Goal: Transaction & Acquisition: Purchase product/service

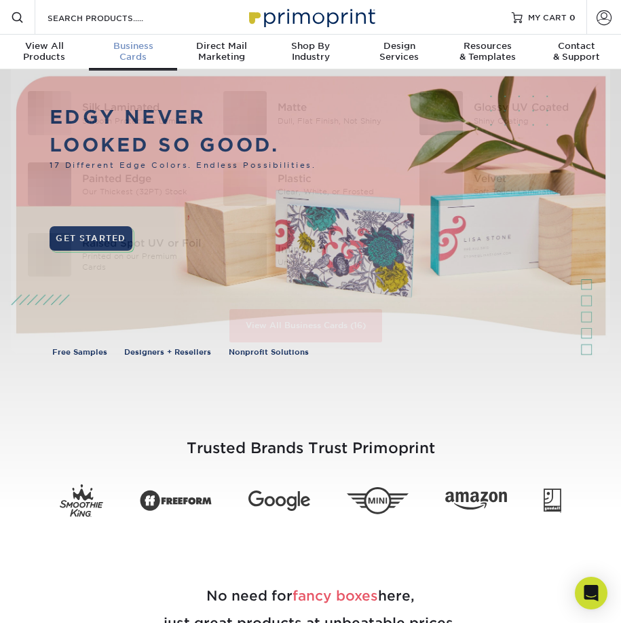
click at [143, 53] on div "Business Cards" at bounding box center [133, 52] width 89 height 22
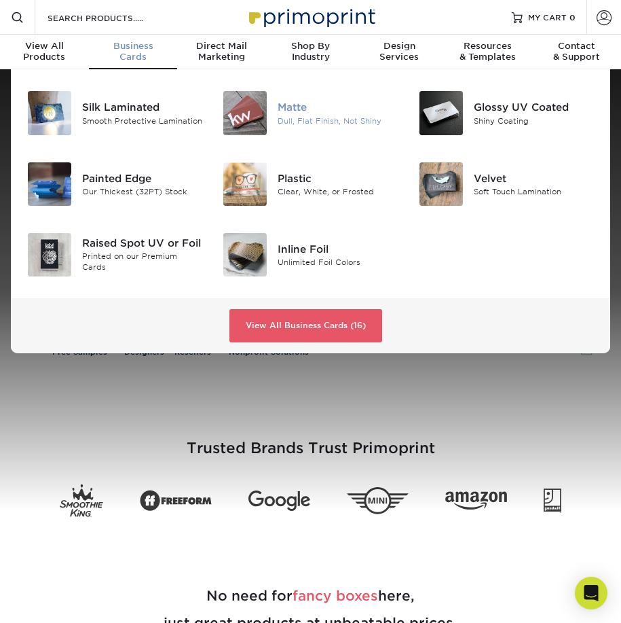
click at [297, 109] on div "Matte" at bounding box center [338, 107] width 120 height 15
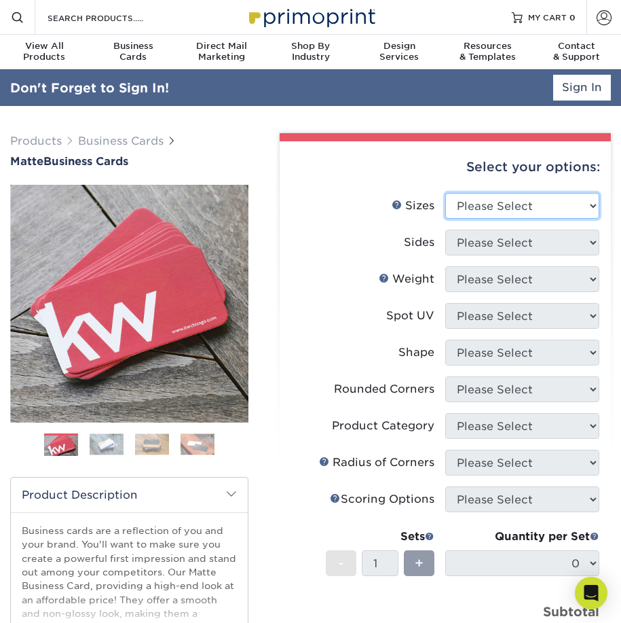
click at [587, 204] on select "Please Select 1.5" x 3.5" - Mini 1.75" x 3.5" - Mini 2" x 2" - Square 2" x 3" -…" at bounding box center [522, 206] width 154 height 26
select select "2.00x3.50"
click at [445, 193] on select "Please Select 1.5" x 3.5" - Mini 1.75" x 3.5" - Mini 2" x 2" - Square 2" x 3" -…" at bounding box center [522, 206] width 154 height 26
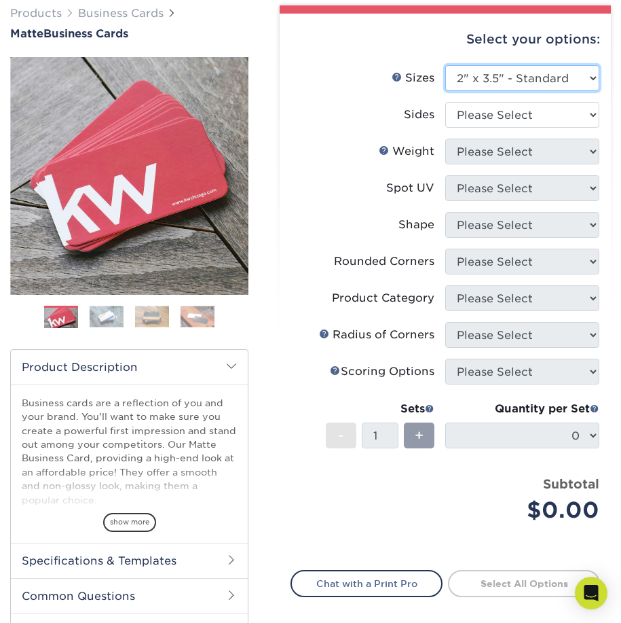
scroll to position [136, 0]
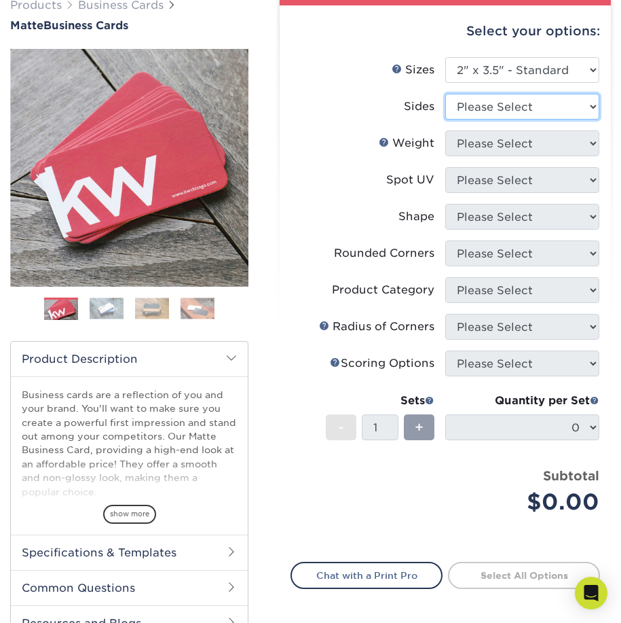
click at [576, 104] on select "Please Select Print Both Sides Print Front Only" at bounding box center [522, 107] width 154 height 26
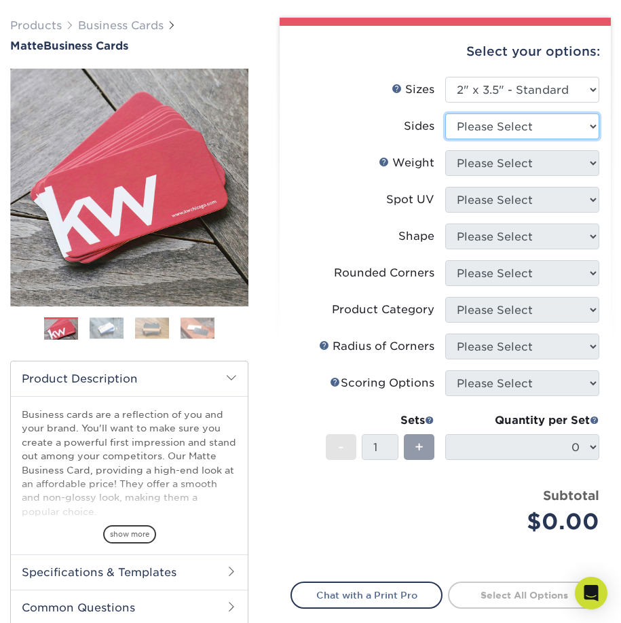
scroll to position [99, 0]
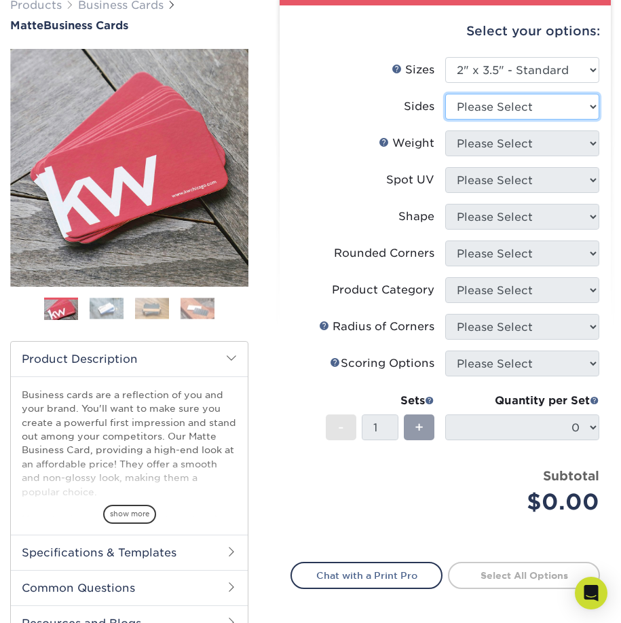
select select "13abbda7-1d64-4f25-8bb2-c179b224825d"
click at [445, 94] on select "Please Select Print Both Sides Print Front Only" at bounding box center [522, 107] width 154 height 26
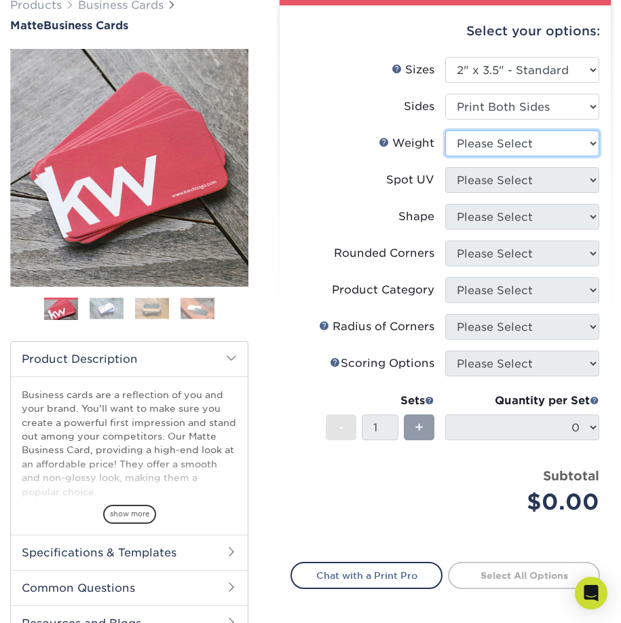
click at [561, 150] on select "Please Select 16PT 14PT" at bounding box center [522, 143] width 154 height 26
select select "14PT"
click at [445, 130] on select "Please Select 16PT 14PT" at bounding box center [522, 143] width 154 height 26
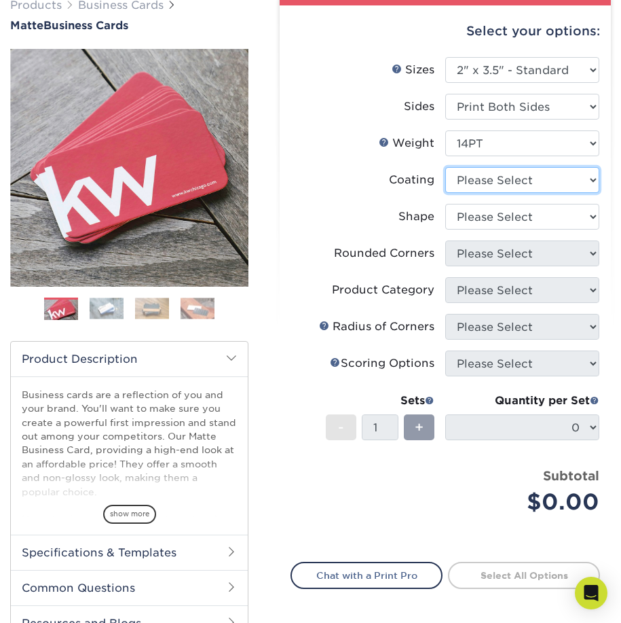
click at [564, 174] on select at bounding box center [522, 180] width 154 height 26
select select "121bb7b5-3b4d-429f-bd8d-bbf80e953313"
click at [445, 167] on select at bounding box center [522, 180] width 154 height 26
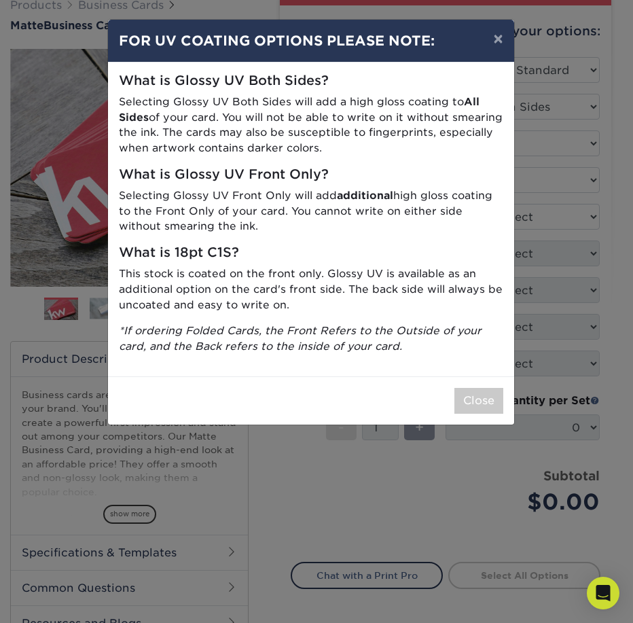
drag, startPoint x: 289, startPoint y: 240, endPoint x: 282, endPoint y: 265, distance: 26.0
drag, startPoint x: 282, startPoint y: 265, endPoint x: 261, endPoint y: 168, distance: 100.0
click at [261, 168] on h5 "What is Glossy UV Front Only?" at bounding box center [311, 175] width 384 height 16
click at [485, 399] on button "Close" at bounding box center [478, 401] width 49 height 26
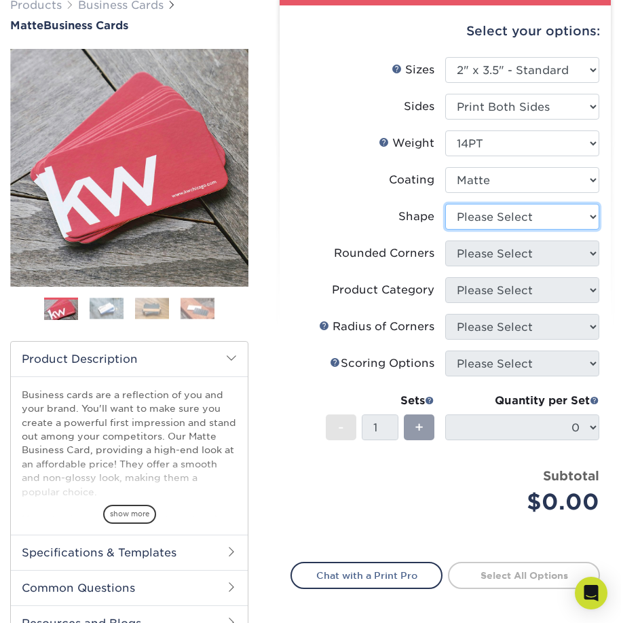
click at [578, 217] on select "Please Select Standard" at bounding box center [522, 217] width 154 height 26
select select "standard"
click at [445, 204] on select "Please Select Standard" at bounding box center [522, 217] width 154 height 26
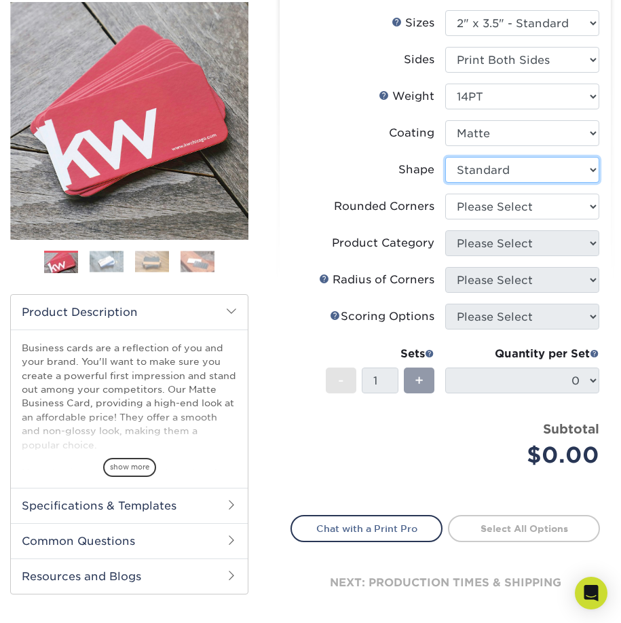
scroll to position [235, 0]
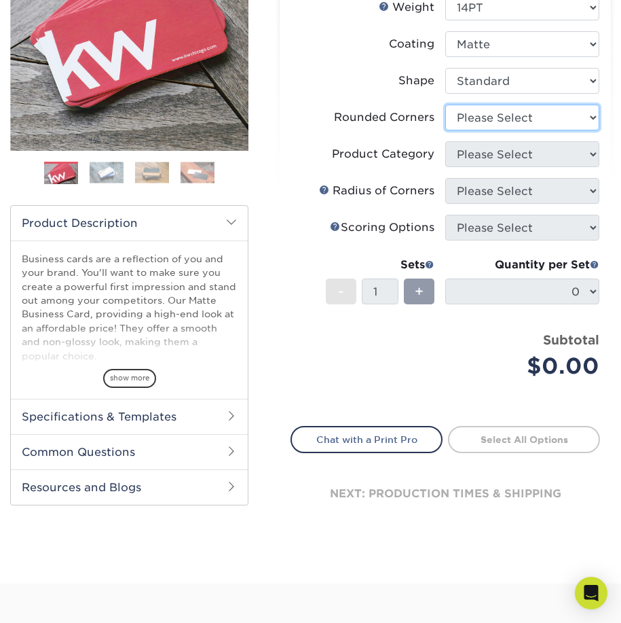
click at [572, 124] on select "Please Select Yes - Round 2 Corners Yes - Round 4 Corners No" at bounding box center [522, 118] width 154 height 26
select select "0"
click at [445, 105] on select "Please Select Yes - Round 2 Corners Yes - Round 4 Corners No" at bounding box center [522, 118] width 154 height 26
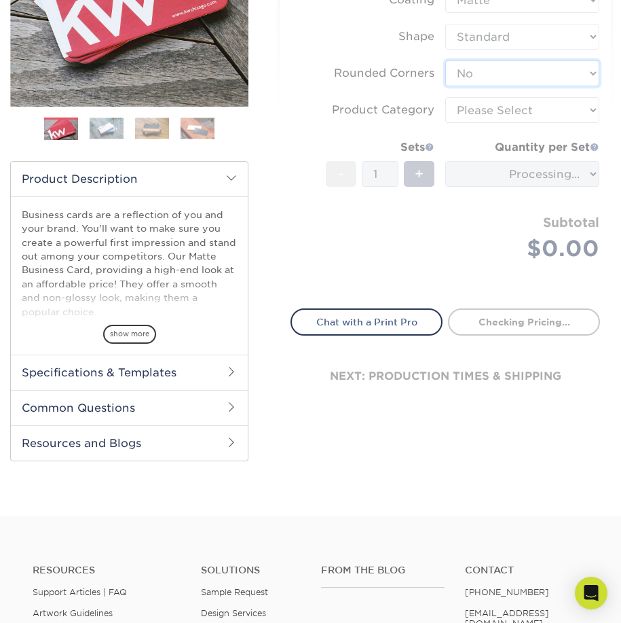
scroll to position [303, 0]
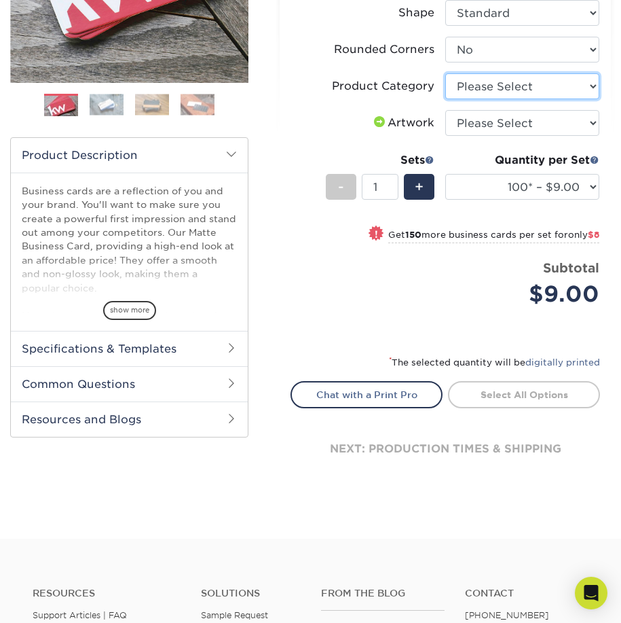
click at [574, 91] on select "Please Select Business Cards" at bounding box center [522, 86] width 154 height 26
select select "3b5148f1-0588-4f88-a218-97bcfdce65c1"
click at [445, 73] on select "Please Select Business Cards" at bounding box center [522, 86] width 154 height 26
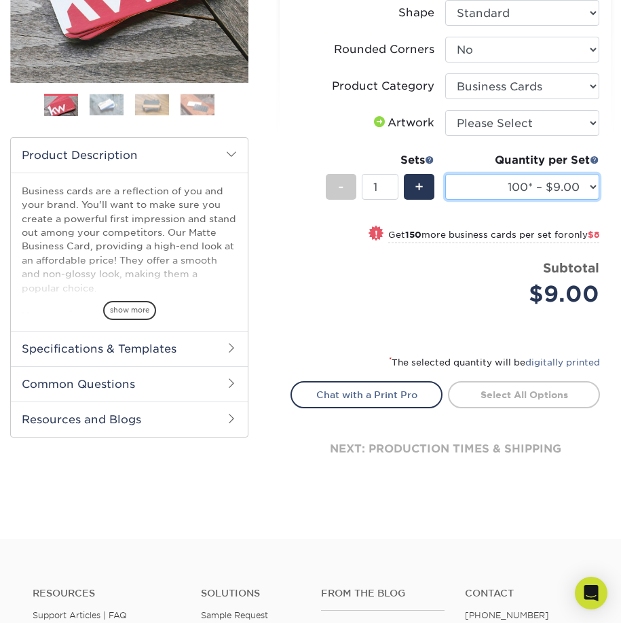
click at [581, 187] on select "100* – $9.00 250* – $17.00 500 – $33.00 1000 – $42.00 2500 – $75.00 5000 – $143…" at bounding box center [522, 187] width 154 height 26
select select "250* – $17.00"
click at [445, 174] on select "100* – $9.00 250* – $17.00 500 – $33.00 1000 – $42.00 2500 – $75.00 5000 – $143…" at bounding box center [522, 187] width 154 height 26
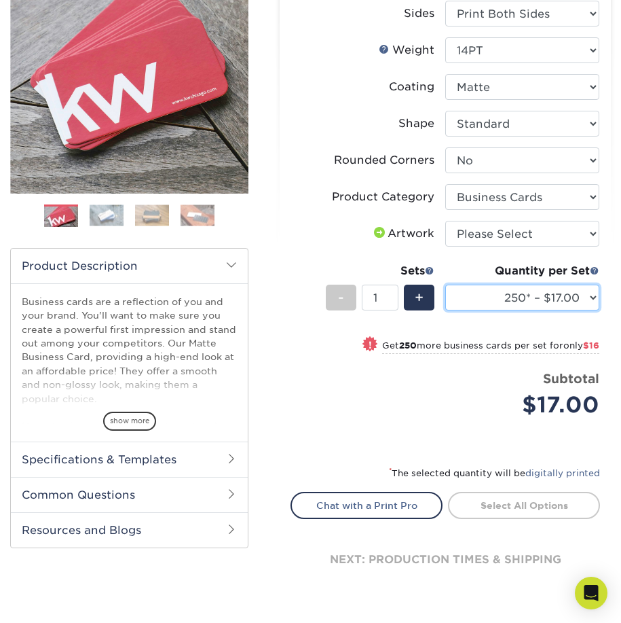
scroll to position [235, 0]
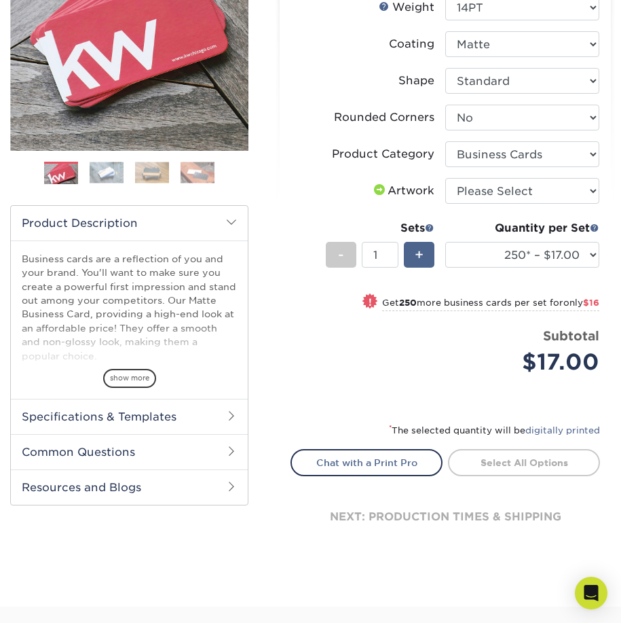
click at [419, 253] on span "+" at bounding box center [419, 254] width 9 height 20
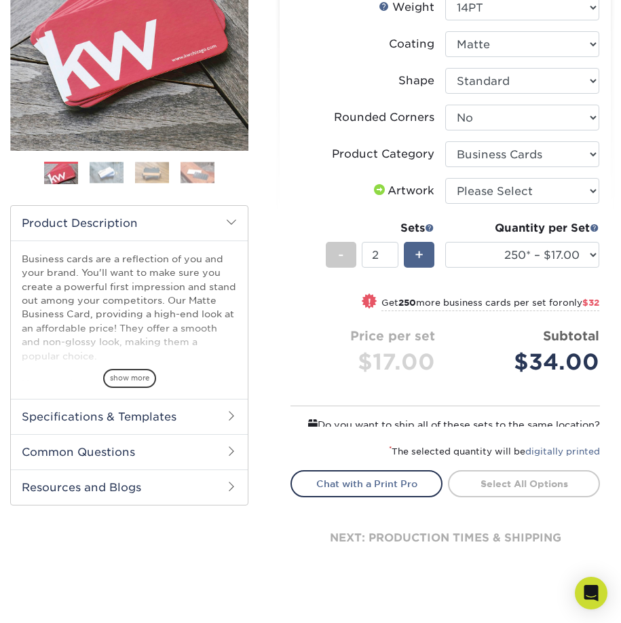
click at [419, 253] on span "+" at bounding box center [419, 254] width 9 height 20
type input "3"
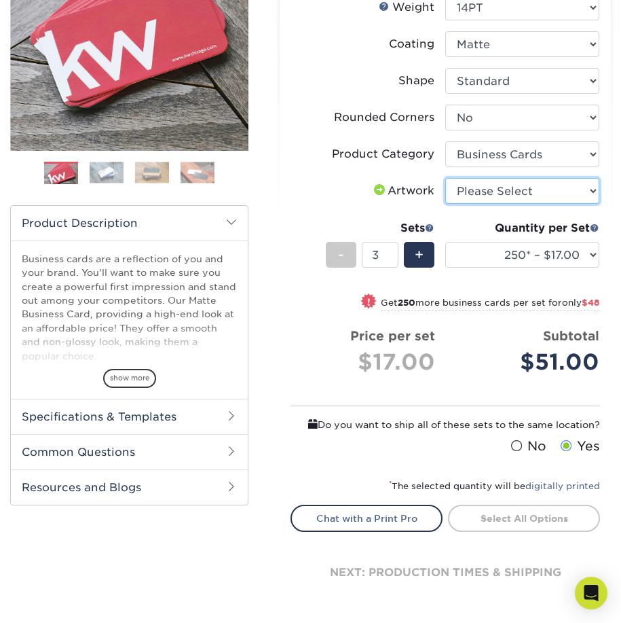
click at [582, 198] on select "Please Select I will upload files I need a design - $100" at bounding box center [522, 191] width 154 height 26
select select "upload"
click at [445, 178] on select "Please Select I will upload files I need a design - $100" at bounding box center [522, 191] width 154 height 26
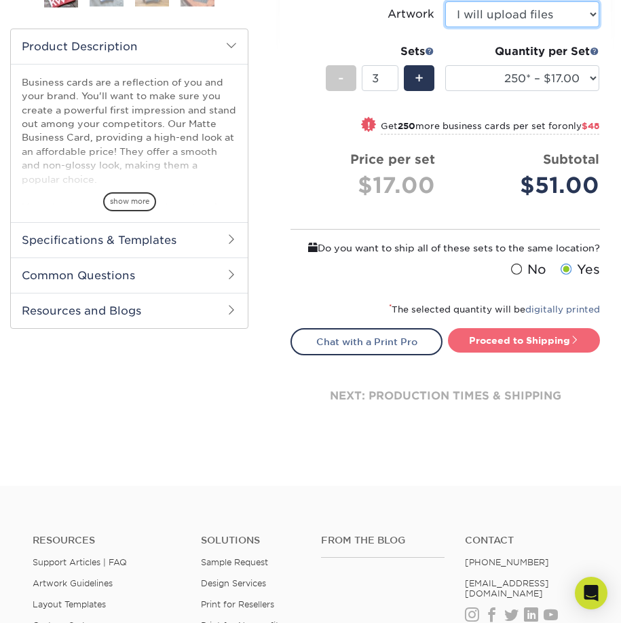
scroll to position [439, 0]
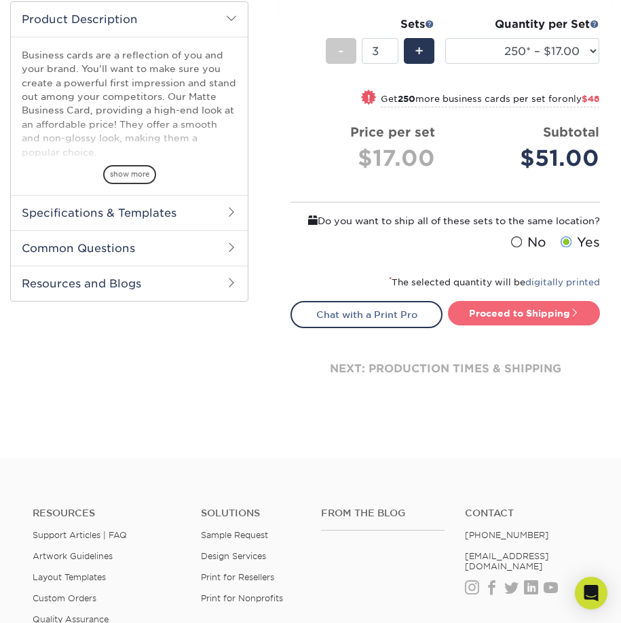
click at [555, 319] on link "Proceed to Shipping" at bounding box center [524, 313] width 152 height 24
type input "Set 1"
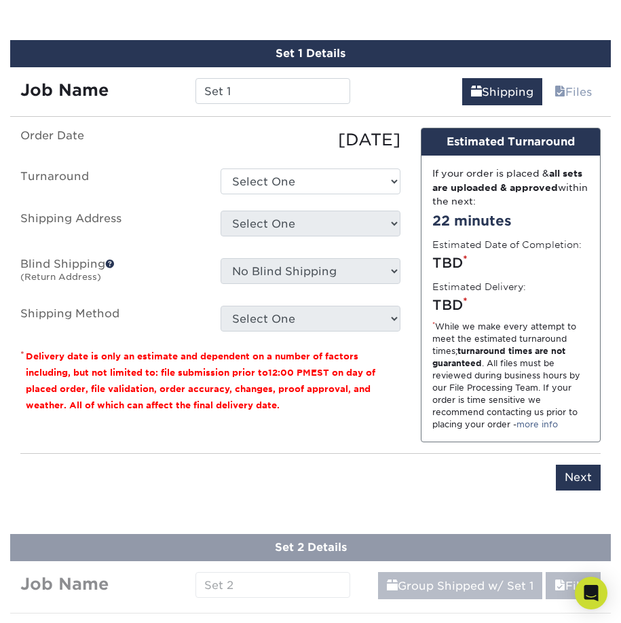
scroll to position [776, 0]
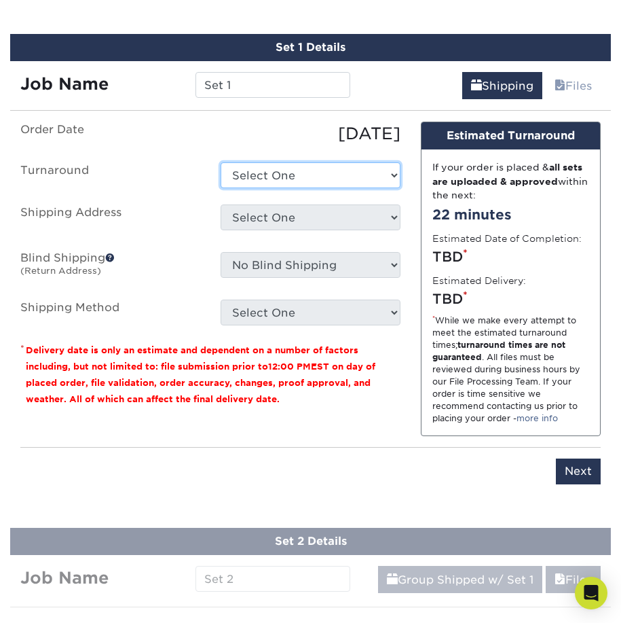
click at [344, 180] on select "Select One 2-4 Business Days 2 Day Next Business Day" at bounding box center [311, 175] width 180 height 26
select select "896896c1-5e97-45bd-9fbb-2d8aeb55ab99"
click at [221, 162] on select "Select One 2-4 Business Days 2 Day Next Business Day" at bounding box center [311, 175] width 180 height 26
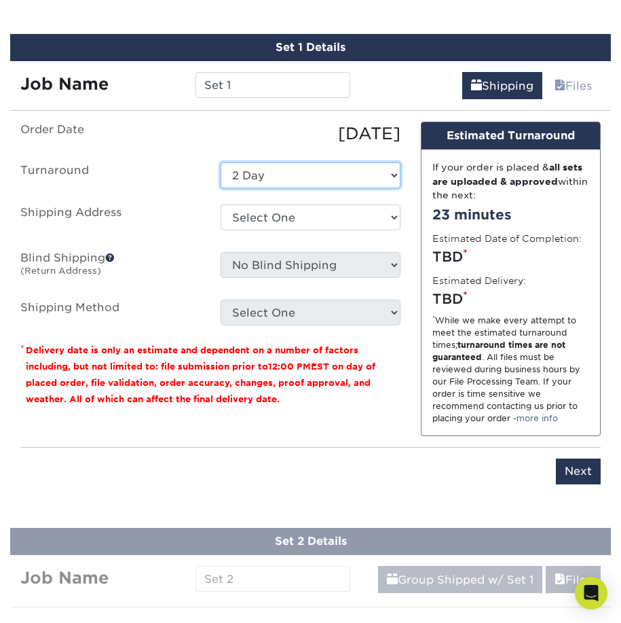
click at [347, 179] on select "Select One 2-4 Business Days 2 Day Next Business Day" at bounding box center [311, 175] width 180 height 26
click at [221, 162] on select "Select One 2-4 Business Days 2 Day Next Business Day" at bounding box center [311, 175] width 180 height 26
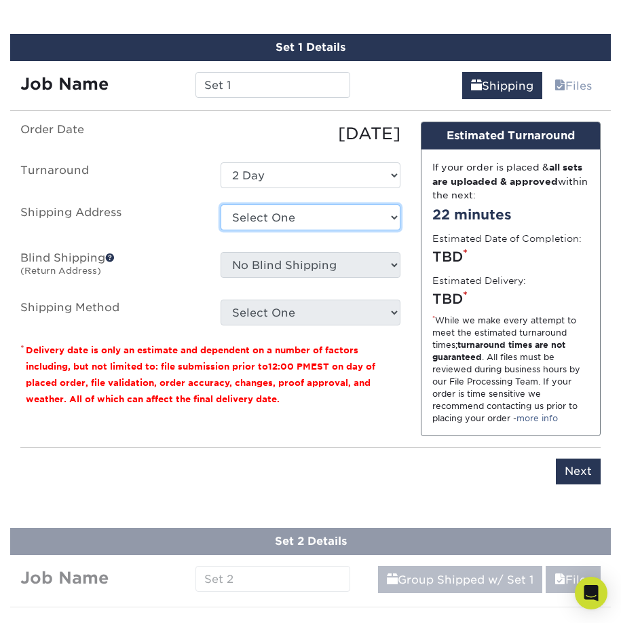
click at [359, 221] on select "Select One + Add New Address - Login" at bounding box center [311, 217] width 180 height 26
click at [221, 230] on select "Select One + Add New Address - Login" at bounding box center [311, 217] width 180 height 26
select select "-1"
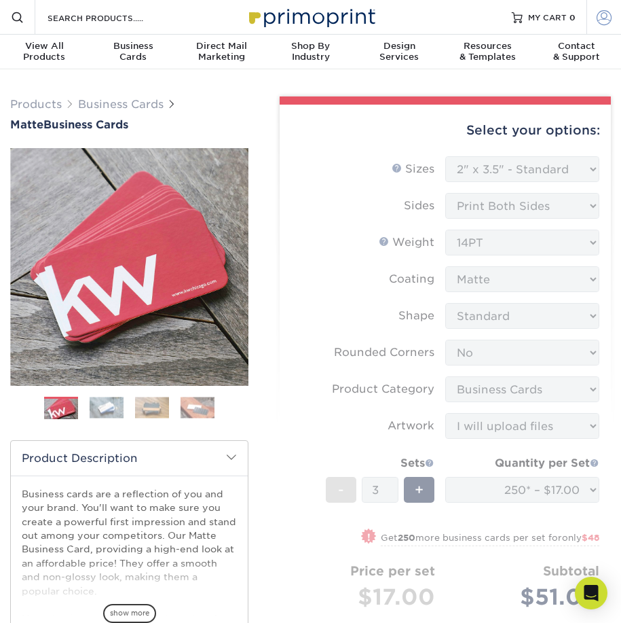
click at [612, 14] on span at bounding box center [604, 17] width 15 height 15
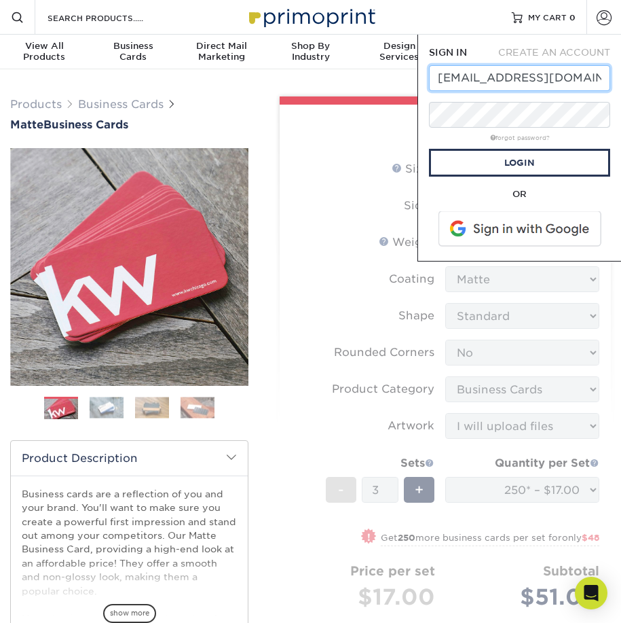
click at [581, 77] on input "firstrunsepic@gmail.com" at bounding box center [519, 78] width 181 height 26
type input "[EMAIL_ADDRESS][DOMAIN_NAME]"
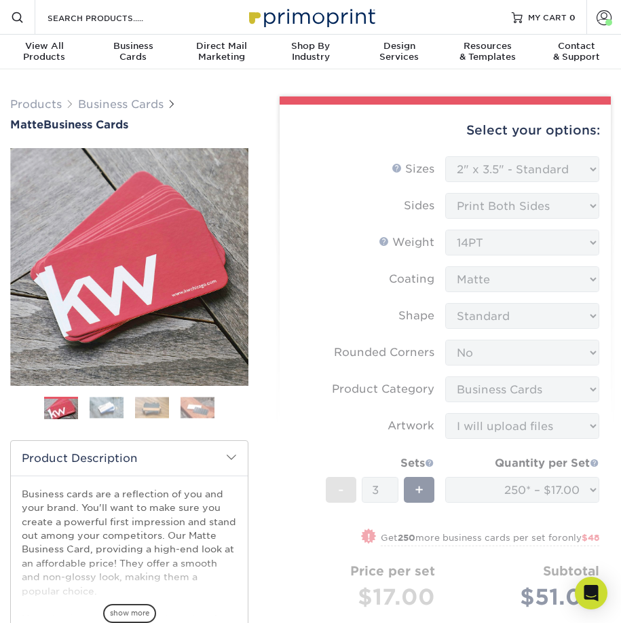
click at [542, 175] on form "Sizes Help Sizes Please Select 1.5" x 3.5" - Mini 1.75" x 3.5" - Mini 2" x 2" -…" at bounding box center [446, 426] width 310 height 540
click at [609, 21] on span at bounding box center [609, 22] width 7 height 7
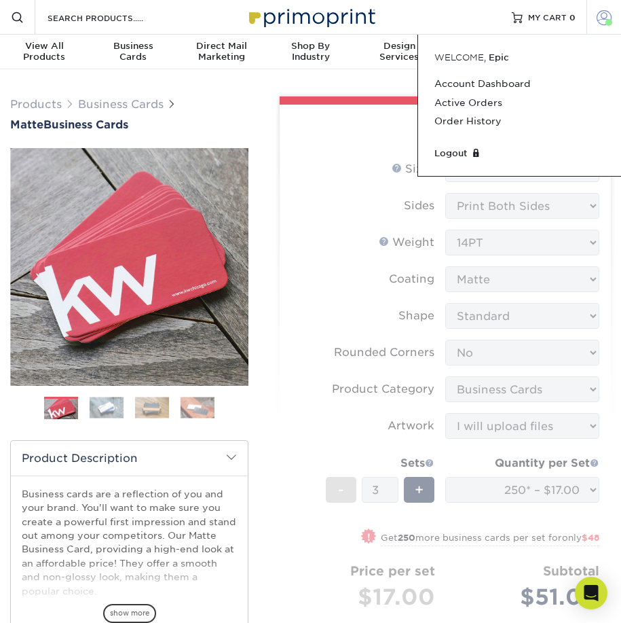
click at [609, 21] on span at bounding box center [609, 22] width 7 height 7
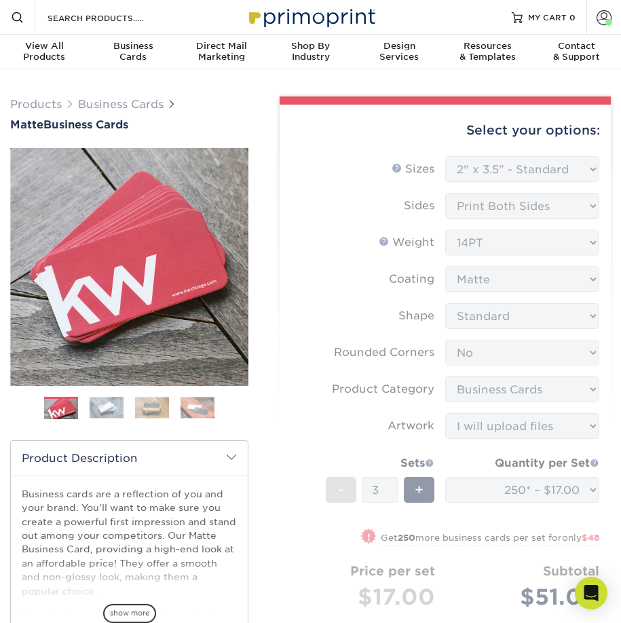
click at [554, 170] on form "Sizes Help Sizes Please Select 1.5" x 3.5" - Mini 1.75" x 3.5" - Mini 2" x 2" -…" at bounding box center [446, 426] width 310 height 540
click at [560, 169] on form "Sizes Help Sizes Please Select 1.5" x 3.5" - Mini 1.75" x 3.5" - Mini 2" x 2" -…" at bounding box center [446, 426] width 310 height 540
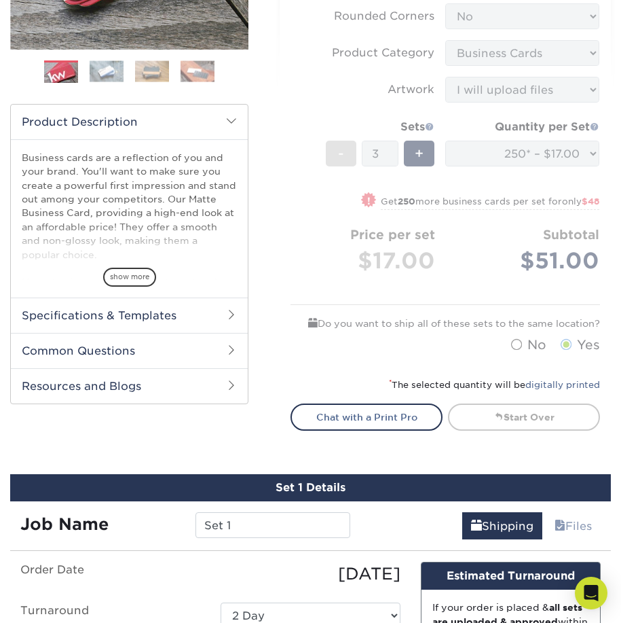
scroll to position [340, 0]
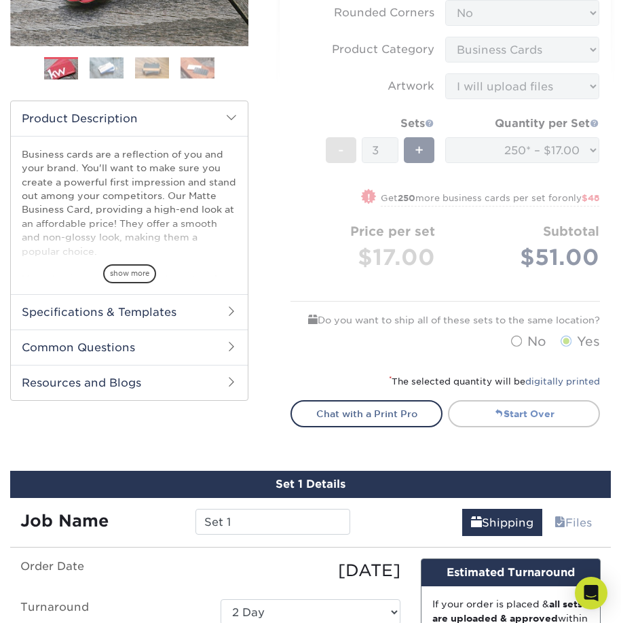
click at [515, 411] on link "Start Over" at bounding box center [524, 413] width 152 height 27
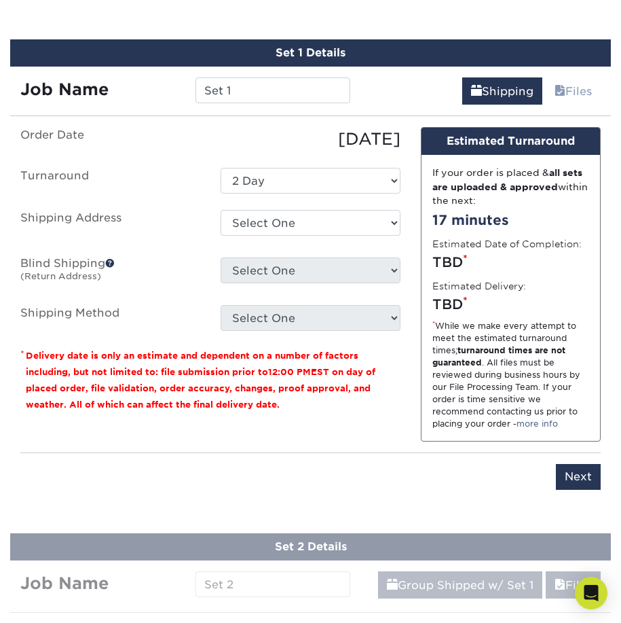
scroll to position [747, 0]
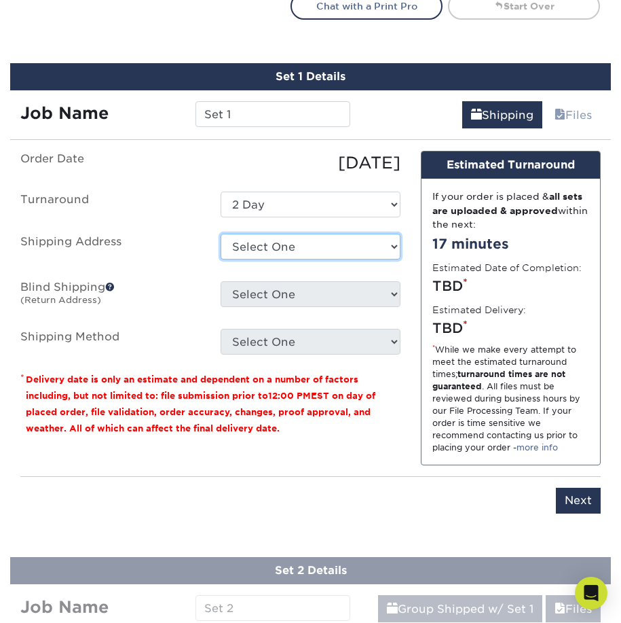
click at [363, 251] on select "Select One 8118 Statesville Road, Charlotte, NC + Add New Address" at bounding box center [311, 247] width 180 height 26
select select "277424"
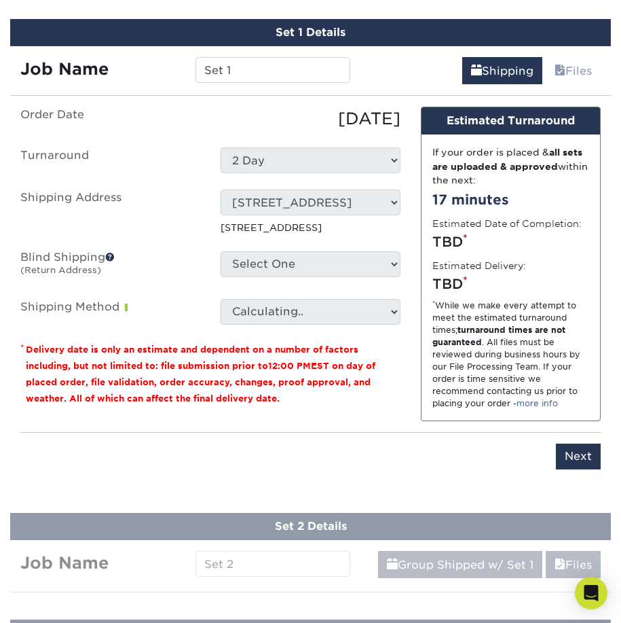
scroll to position [815, 0]
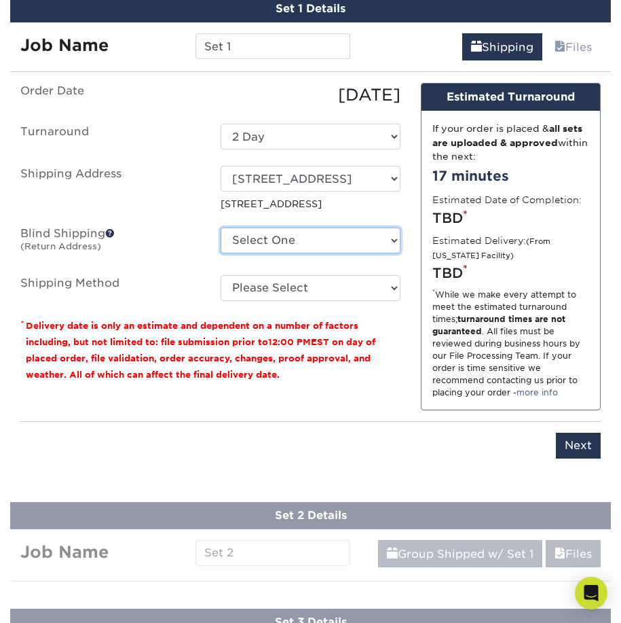
click at [390, 246] on select "Select One 8118 Statesville Road, Charlotte, NC + Add New Address" at bounding box center [311, 240] width 180 height 26
select select "277424"
click at [221, 227] on select "Select One 8118 Statesville Road, Charlotte, NC + Add New Address" at bounding box center [311, 240] width 180 height 26
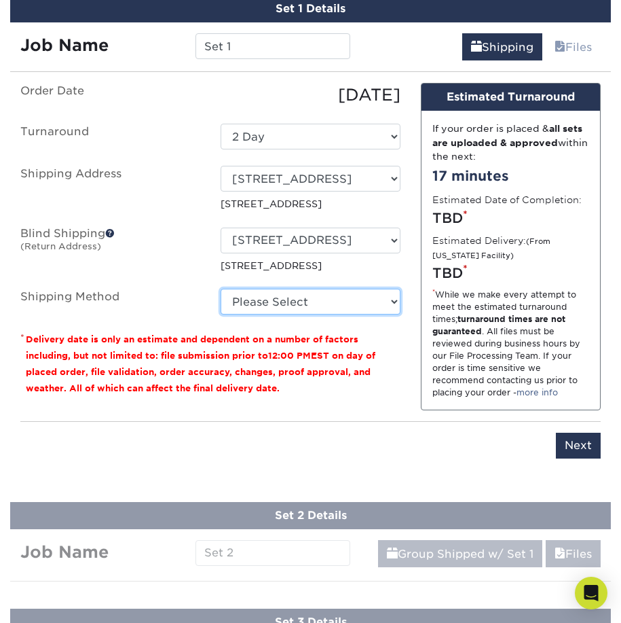
click at [383, 292] on select "Please Select Ground Shipping (+$14.96) 3 Day Shipping Service (+$15.36) 2 Day …" at bounding box center [311, 302] width 180 height 26
click at [221, 289] on select "Please Select Ground Shipping (+$14.96) 3 Day Shipping Service (+$15.36) 2 Day …" at bounding box center [311, 302] width 180 height 26
click at [386, 306] on select "Please Select Ground Shipping (+$14.96) 3 Day Shipping Service (+$15.36) 2 Day …" at bounding box center [311, 302] width 180 height 26
select select "03"
click at [221, 289] on select "Please Select Ground Shipping (+$14.96) 3 Day Shipping Service (+$15.36) 2 Day …" at bounding box center [311, 302] width 180 height 26
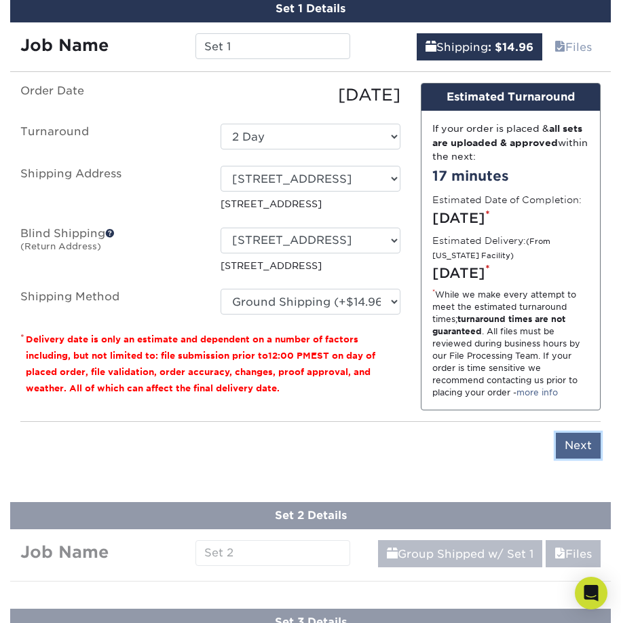
click at [573, 447] on input "Next" at bounding box center [578, 446] width 45 height 26
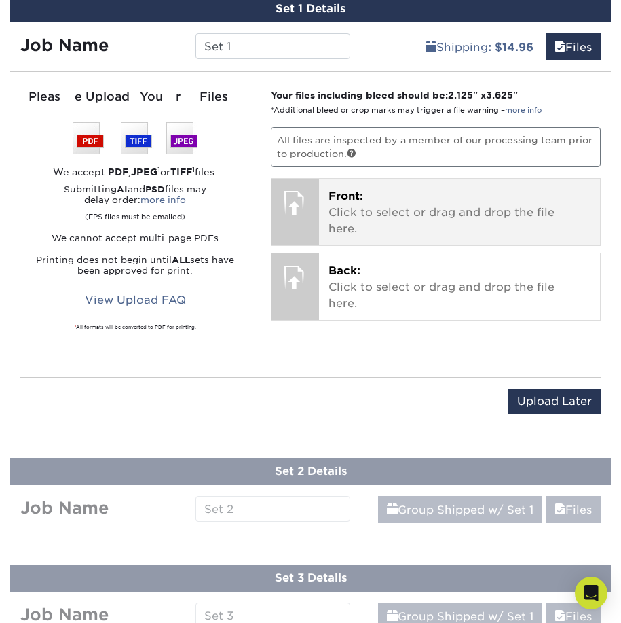
click at [412, 209] on p "Front: Click to select or drag and drop the file here." at bounding box center [460, 212] width 262 height 49
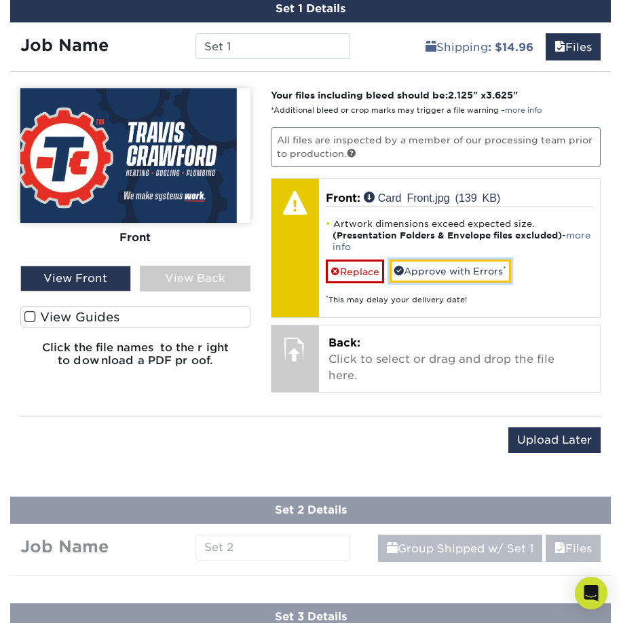
click at [420, 274] on link "Approve with Errors *" at bounding box center [451, 270] width 122 height 23
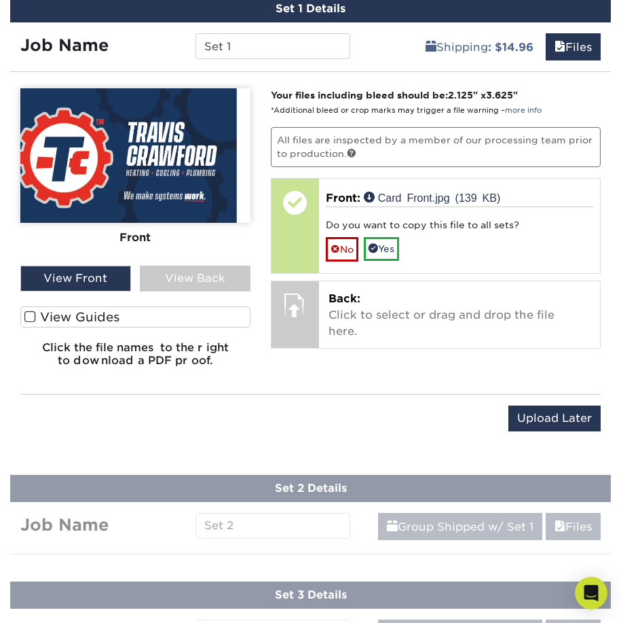
click at [166, 177] on img at bounding box center [135, 155] width 230 height 134
click at [173, 177] on img at bounding box center [135, 155] width 230 height 134
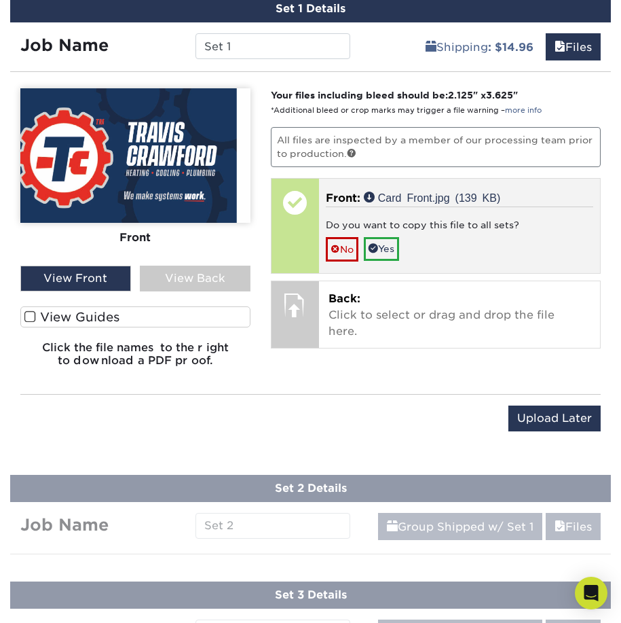
click at [397, 190] on p "Front: Card Front.jpg (139 KB)" at bounding box center [460, 198] width 268 height 16
click at [447, 196] on link "Card Front.jpg (139 KB)" at bounding box center [432, 196] width 137 height 11
click at [399, 196] on link "Card Front.jpg (139 KB)" at bounding box center [432, 196] width 137 height 11
drag, startPoint x: 426, startPoint y: 196, endPoint x: 392, endPoint y: 273, distance: 84.8
click at [392, 273] on div "Front: Click to select or drag and drop the file here. Choose file Card Front.j…" at bounding box center [436, 226] width 330 height 96
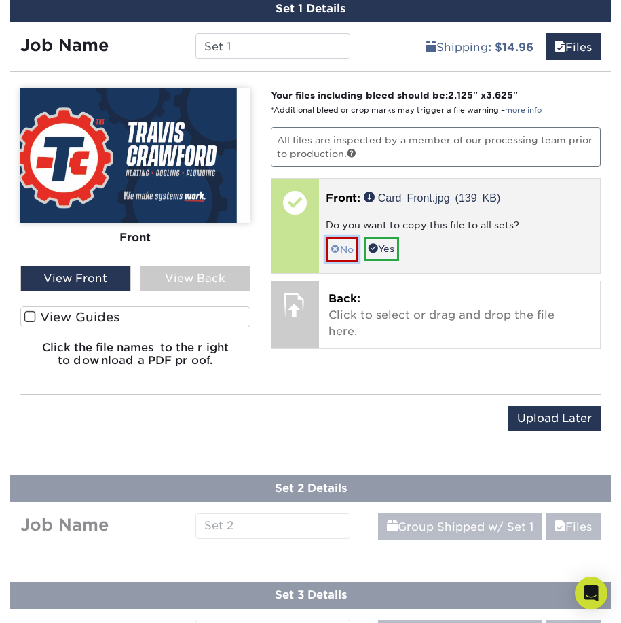
click at [349, 254] on link "No" at bounding box center [342, 249] width 33 height 24
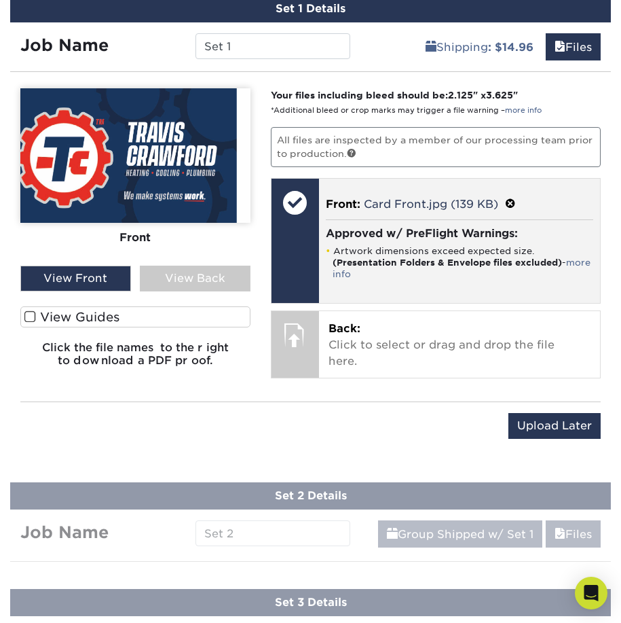
click at [515, 198] on span at bounding box center [510, 204] width 11 height 13
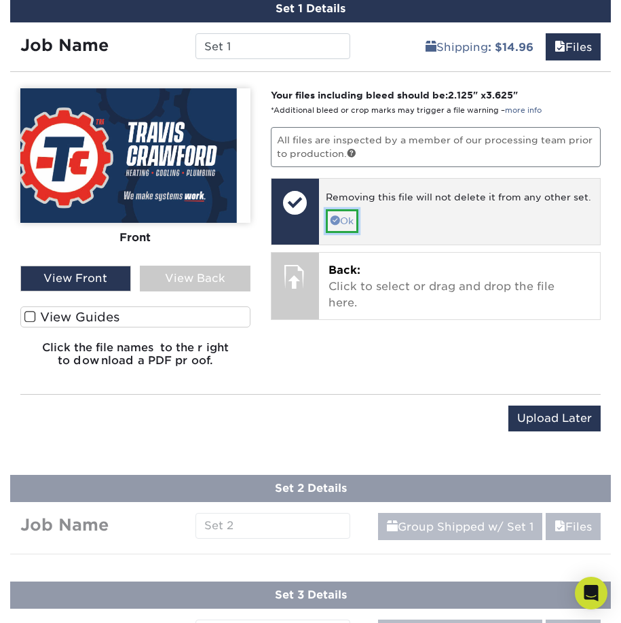
click at [355, 217] on link "Ok" at bounding box center [342, 220] width 33 height 23
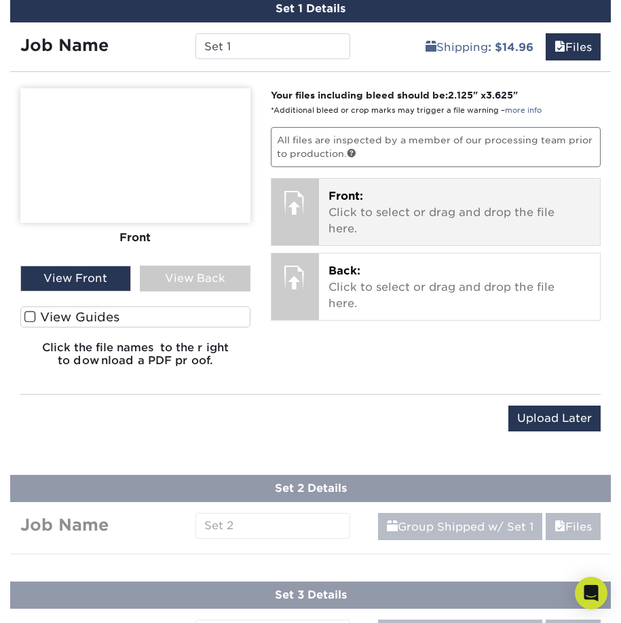
click at [372, 212] on p "Front: Click to select or drag and drop the file here." at bounding box center [460, 212] width 262 height 49
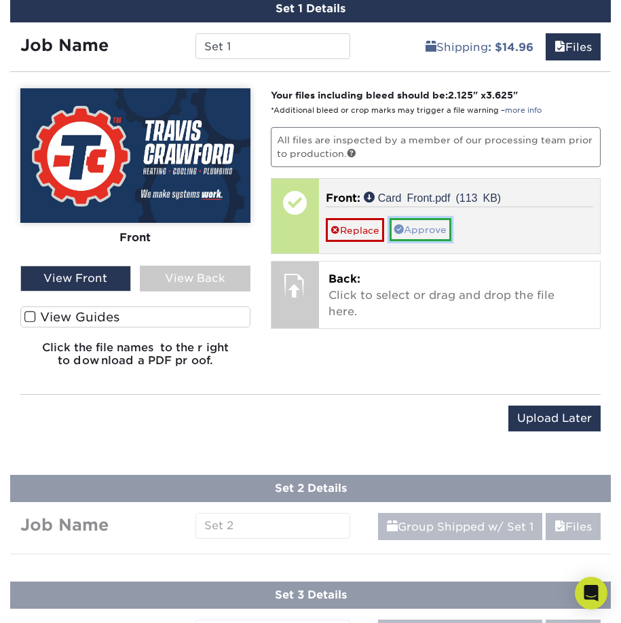
click at [416, 227] on link "Approve" at bounding box center [421, 229] width 62 height 23
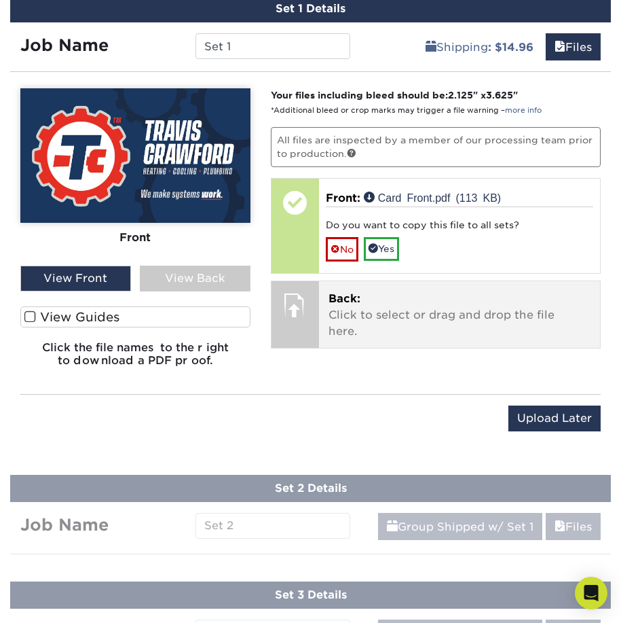
click at [354, 301] on span "Back:" at bounding box center [345, 298] width 32 height 13
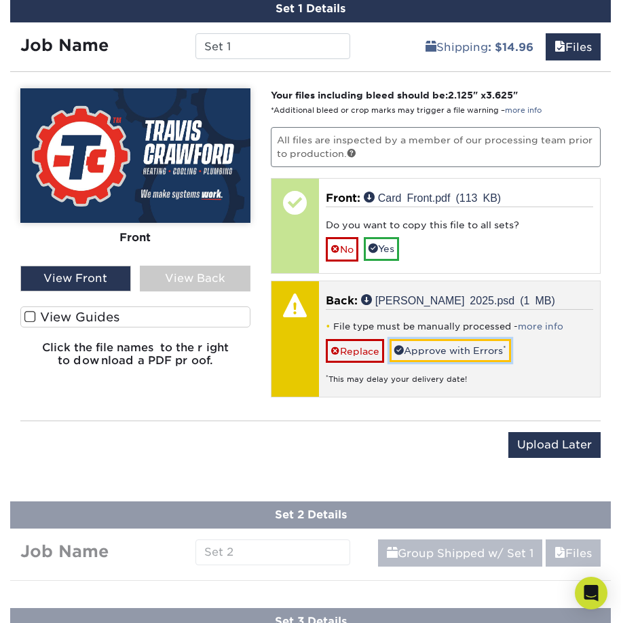
drag, startPoint x: 447, startPoint y: 358, endPoint x: 454, endPoint y: 359, distance: 6.9
click at [447, 357] on link "Approve with Errors *" at bounding box center [451, 350] width 122 height 23
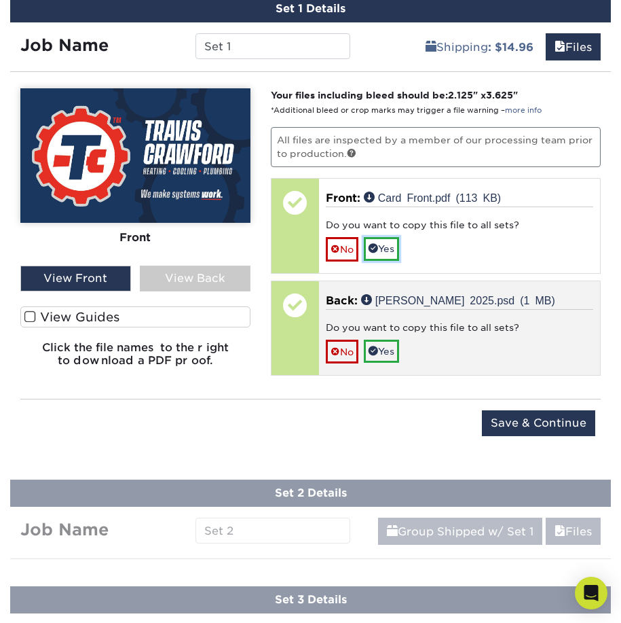
click at [386, 245] on link "Yes" at bounding box center [381, 248] width 35 height 23
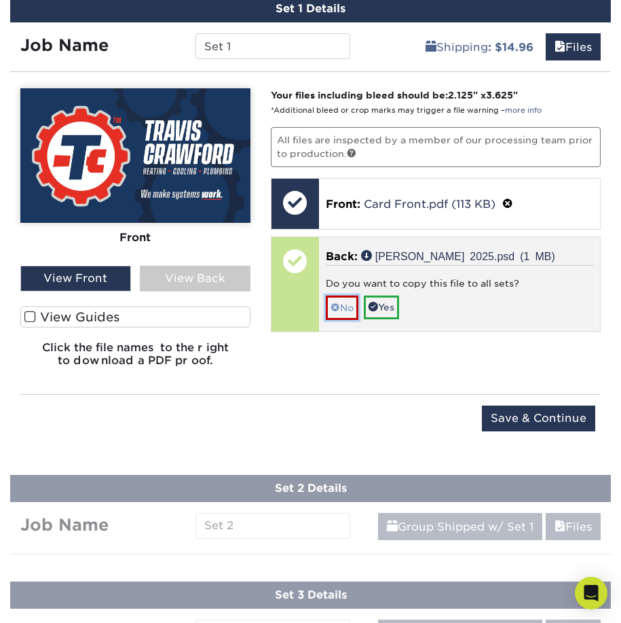
click at [350, 301] on link "No" at bounding box center [342, 307] width 33 height 24
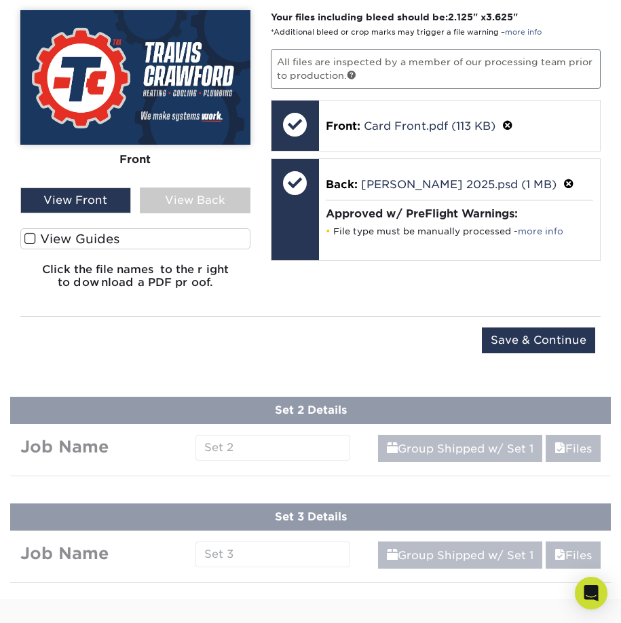
scroll to position [883, 0]
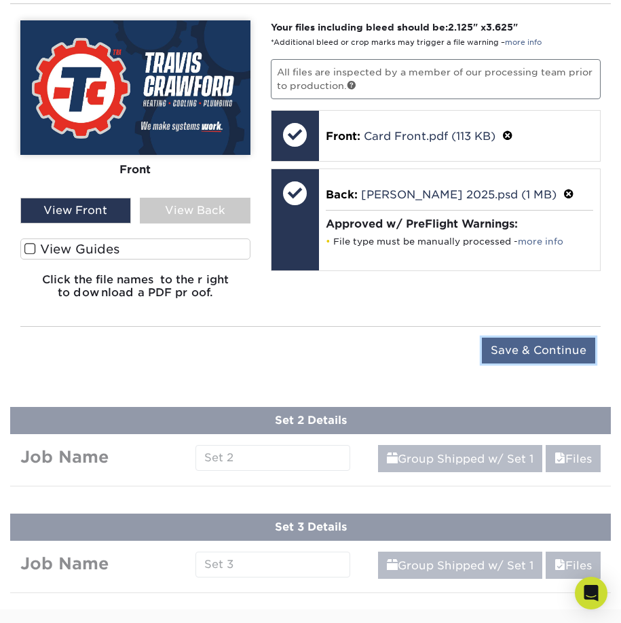
click at [545, 349] on input "Save & Continue" at bounding box center [538, 350] width 113 height 26
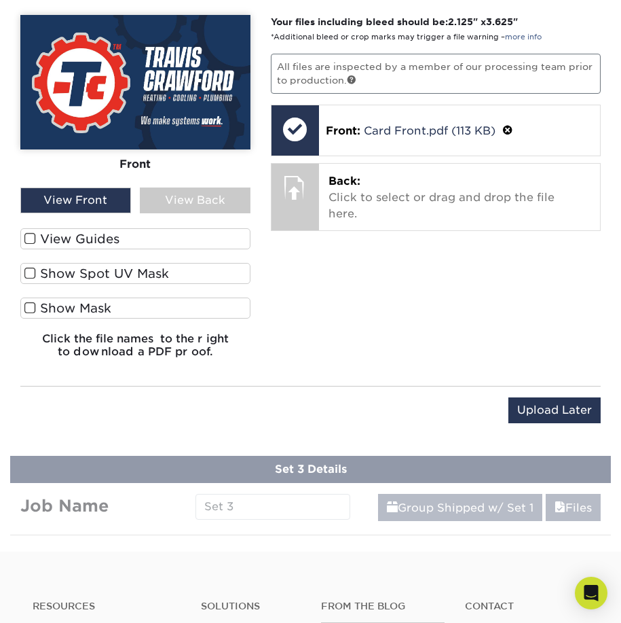
scroll to position [1019, 0]
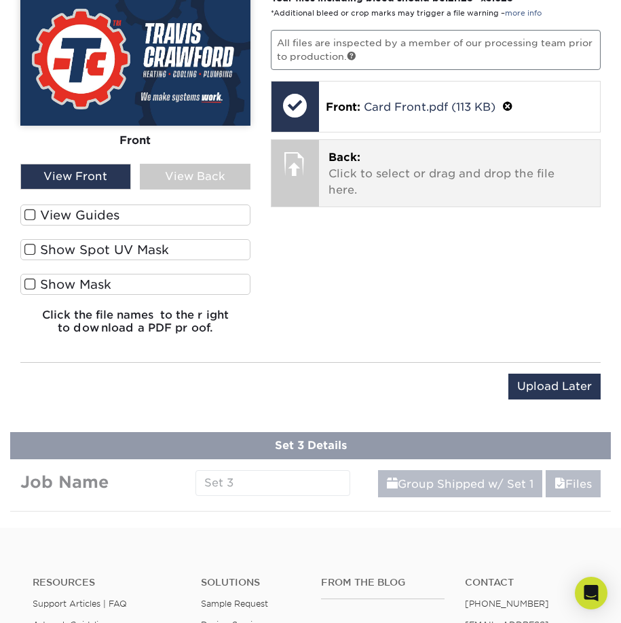
click at [356, 172] on p "Back: Click to select or drag and drop the file here." at bounding box center [460, 173] width 262 height 49
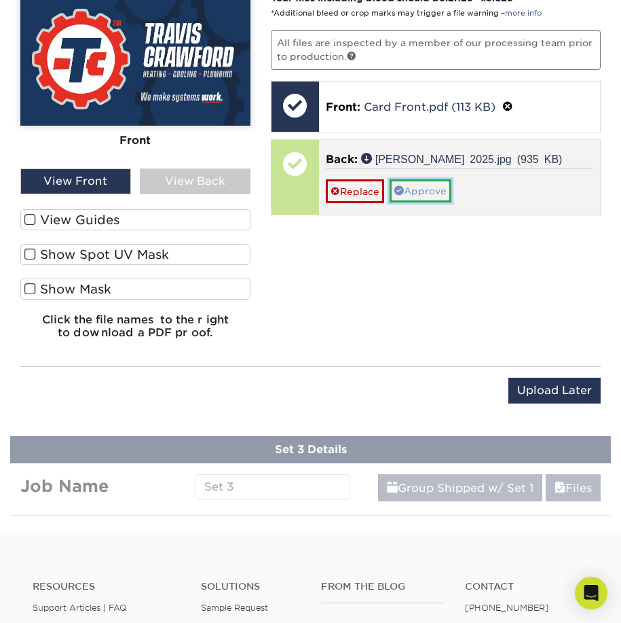
click at [429, 187] on link "Approve" at bounding box center [421, 190] width 62 height 23
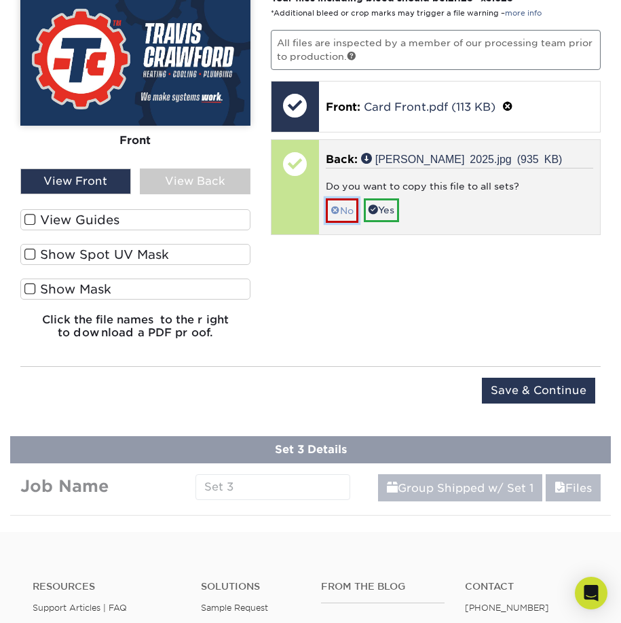
click at [354, 209] on link "No" at bounding box center [342, 210] width 33 height 24
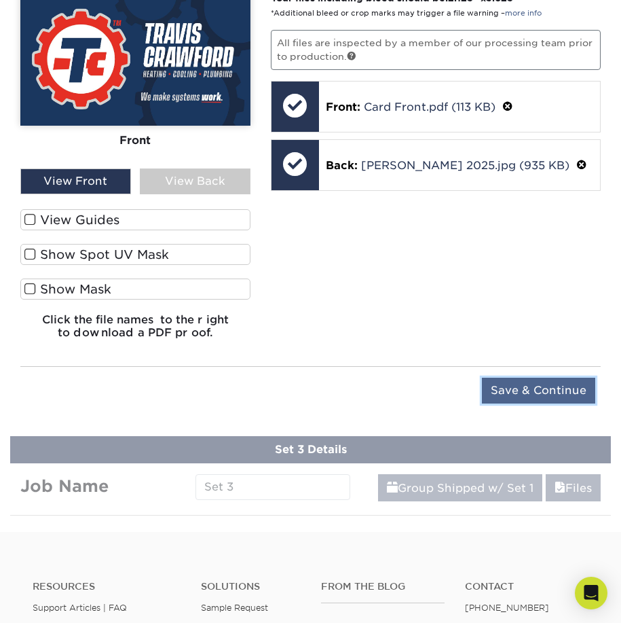
click at [538, 379] on input "Save & Continue" at bounding box center [538, 391] width 113 height 26
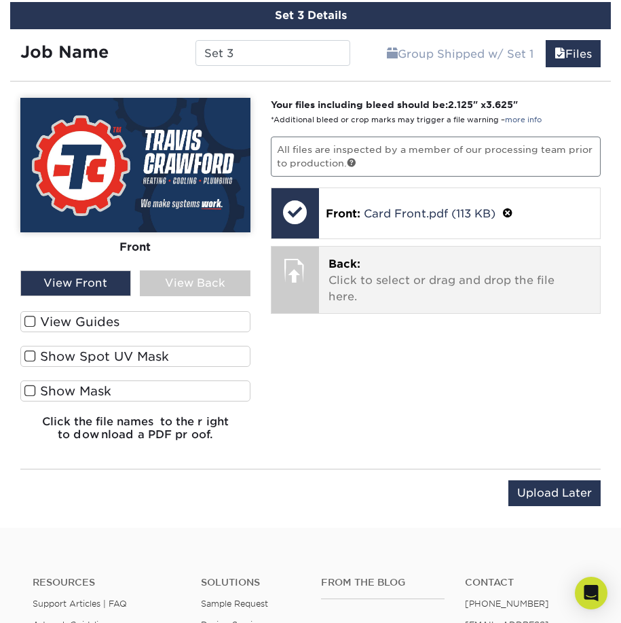
click at [428, 282] on p "Back: Click to select or drag and drop the file here." at bounding box center [460, 280] width 262 height 49
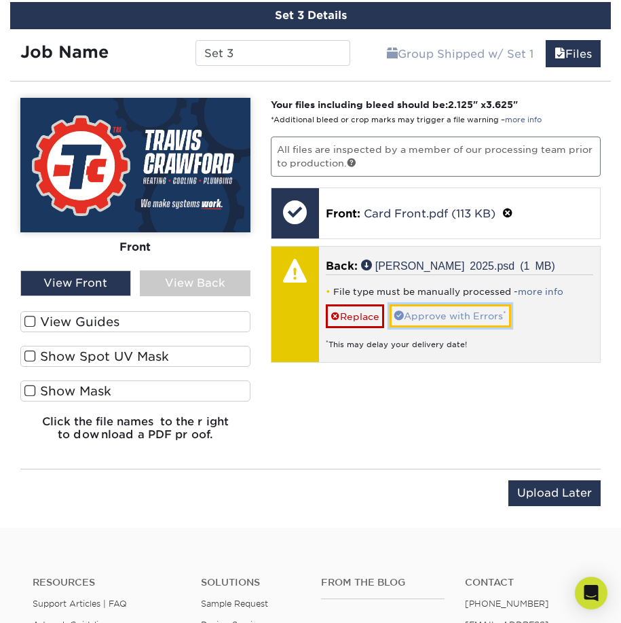
click at [466, 319] on link "Approve with Errors *" at bounding box center [451, 315] width 122 height 23
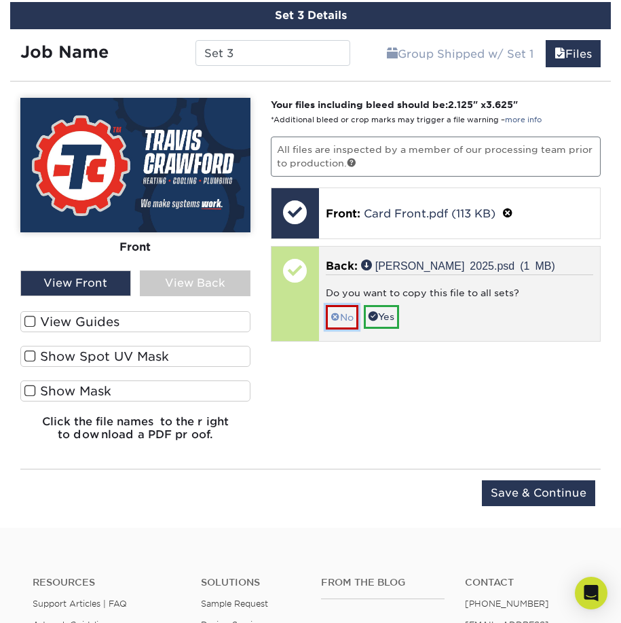
click at [348, 316] on link "No" at bounding box center [342, 317] width 33 height 24
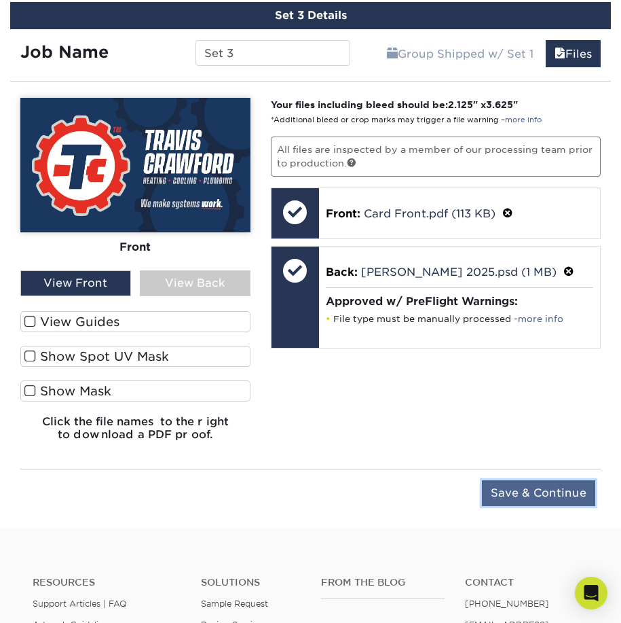
click at [539, 494] on input "Save & Continue" at bounding box center [538, 493] width 113 height 26
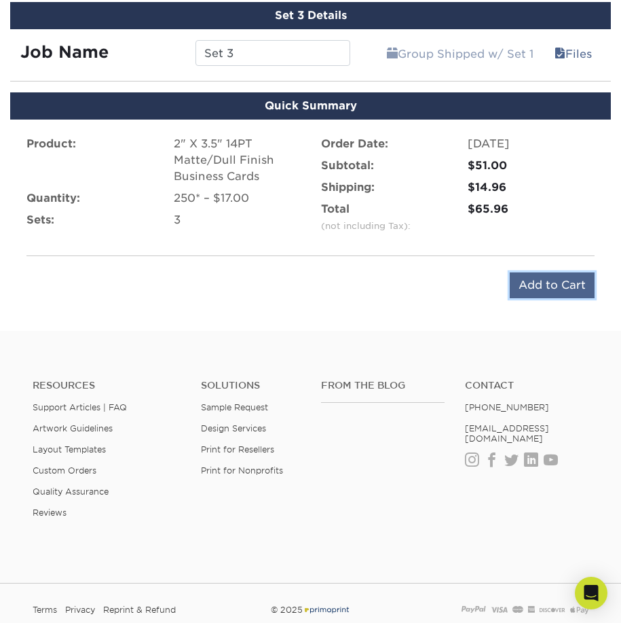
click at [536, 285] on input "Add to Cart" at bounding box center [552, 285] width 85 height 26
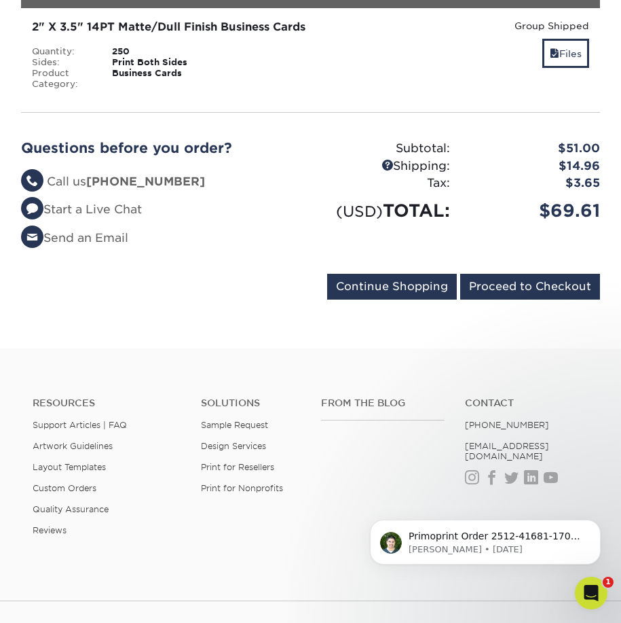
scroll to position [543, 0]
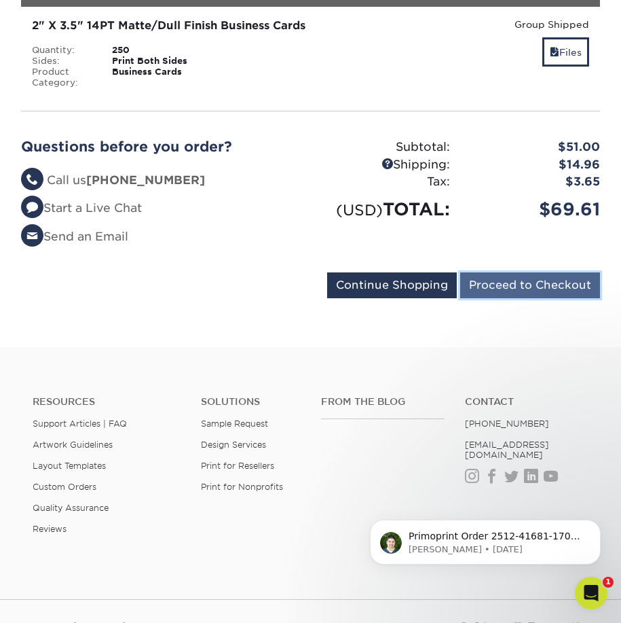
click at [517, 285] on input "Proceed to Checkout" at bounding box center [530, 285] width 140 height 26
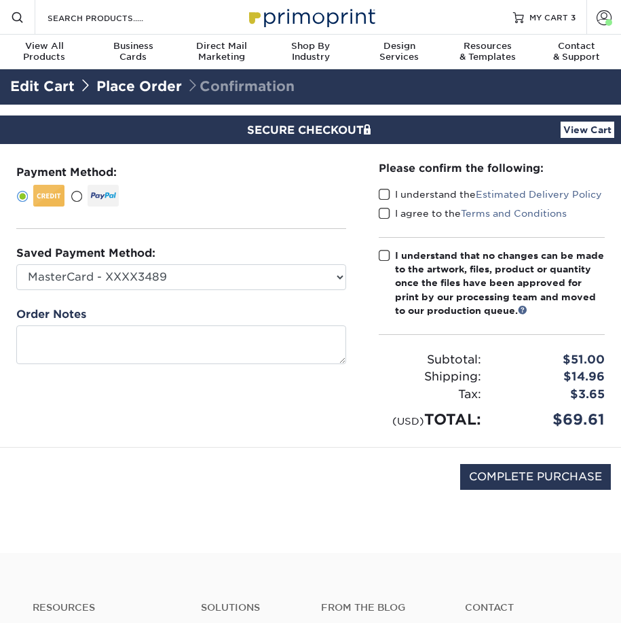
click at [384, 192] on span at bounding box center [385, 194] width 12 height 13
click at [0, 0] on input "I understand the Estimated Delivery Policy" at bounding box center [0, 0] width 0 height 0
click at [389, 213] on span at bounding box center [385, 213] width 12 height 13
click at [0, 0] on input "I agree to the Terms and Conditions" at bounding box center [0, 0] width 0 height 0
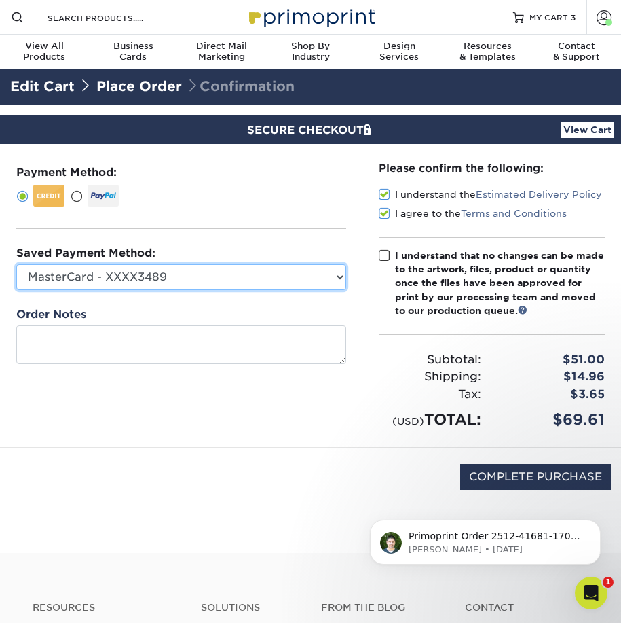
click at [329, 282] on select "MasterCard - XXXX3489 New Credit Card" at bounding box center [181, 277] width 330 height 26
select select
click at [16, 264] on select "MasterCard - XXXX3489 New Credit Card" at bounding box center [181, 277] width 330 height 26
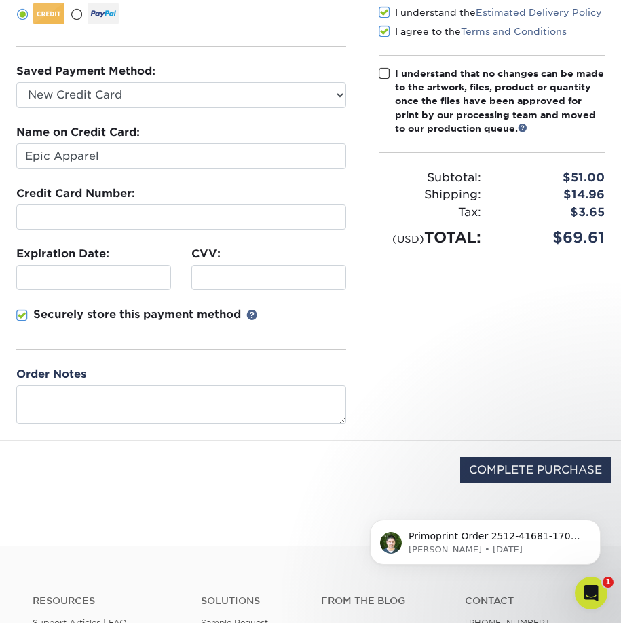
scroll to position [204, 0]
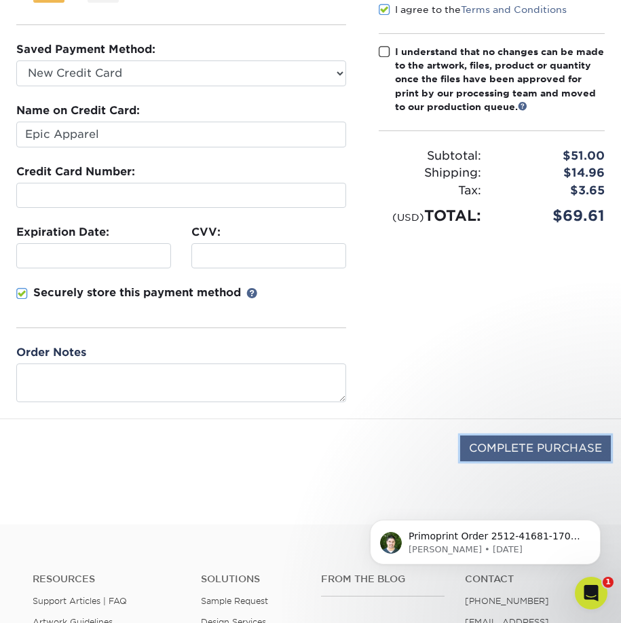
click at [518, 457] on input "COMPLETE PURCHASE" at bounding box center [535, 448] width 151 height 26
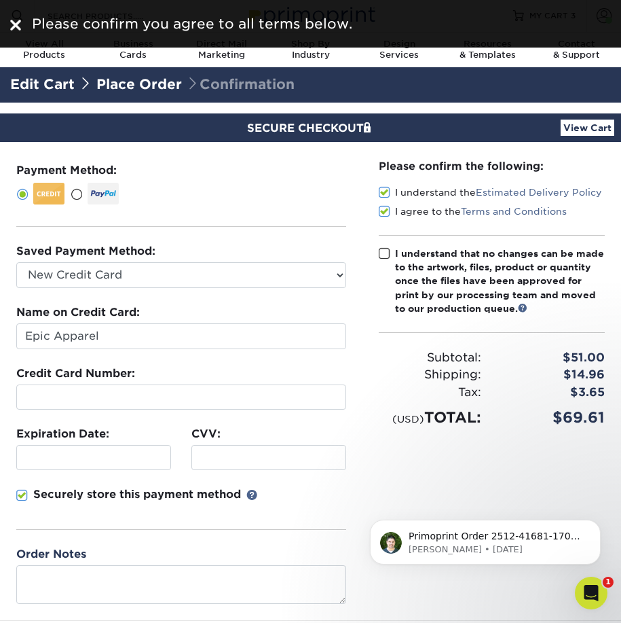
scroll to position [0, 0]
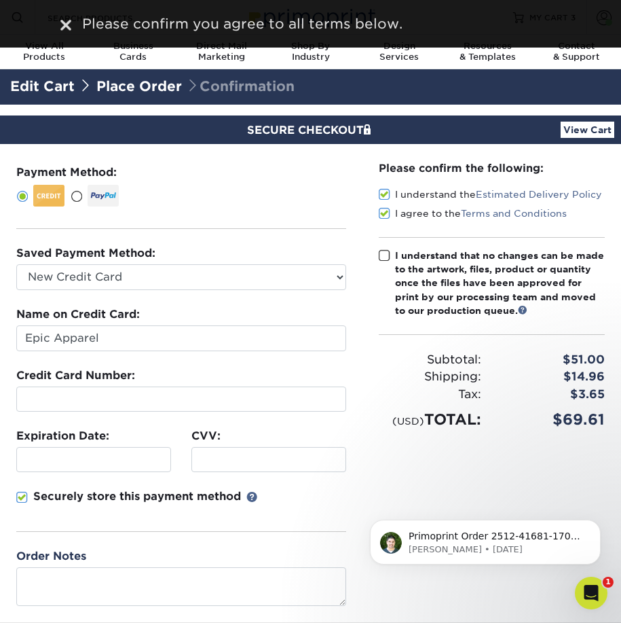
click at [386, 249] on span at bounding box center [385, 255] width 12 height 13
click at [0, 0] on input "I understand that no changes can be made to the artwork, files, product or quan…" at bounding box center [0, 0] width 0 height 0
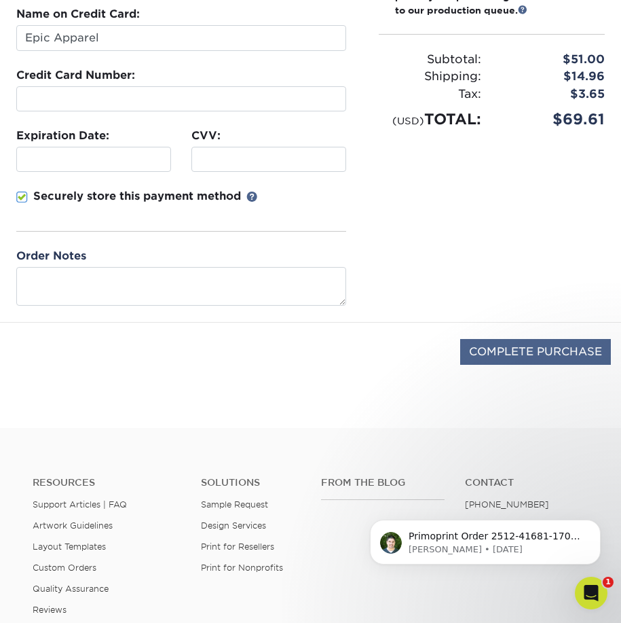
scroll to position [340, 0]
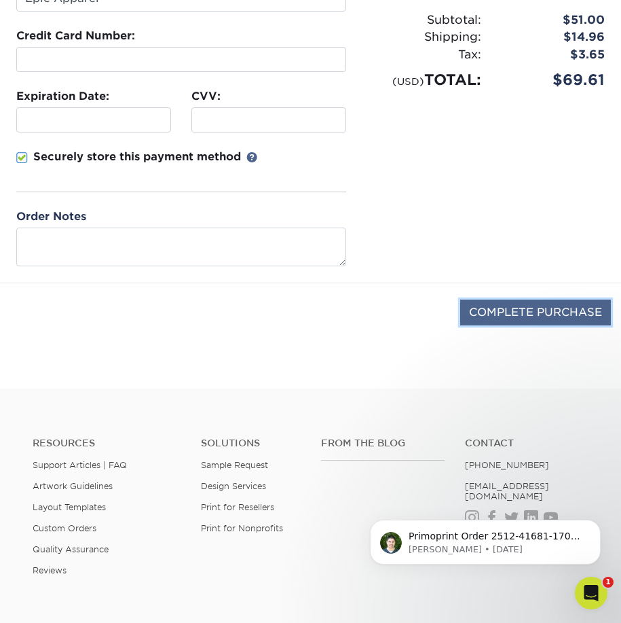
click at [511, 308] on input "COMPLETE PURCHASE" at bounding box center [535, 312] width 151 height 26
type input "PROCESSING, PLEASE WAIT..."
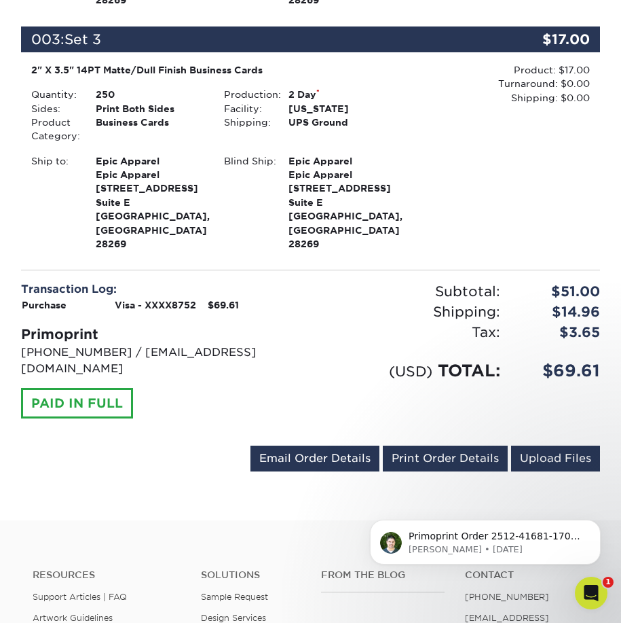
scroll to position [854, 0]
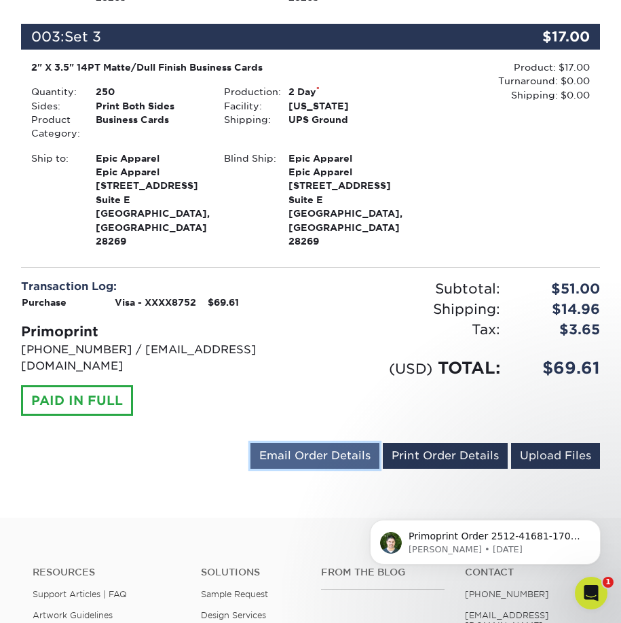
click at [329, 443] on link "Email Order Details" at bounding box center [315, 456] width 129 height 26
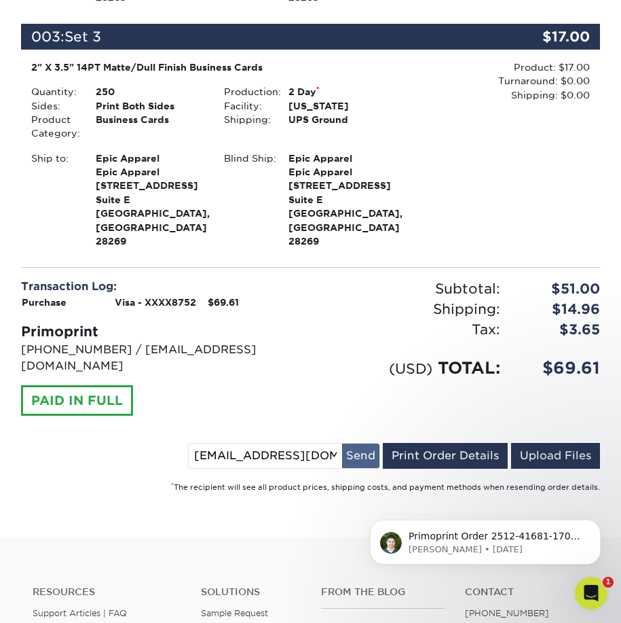
click at [370, 443] on button "Send" at bounding box center [360, 455] width 37 height 24
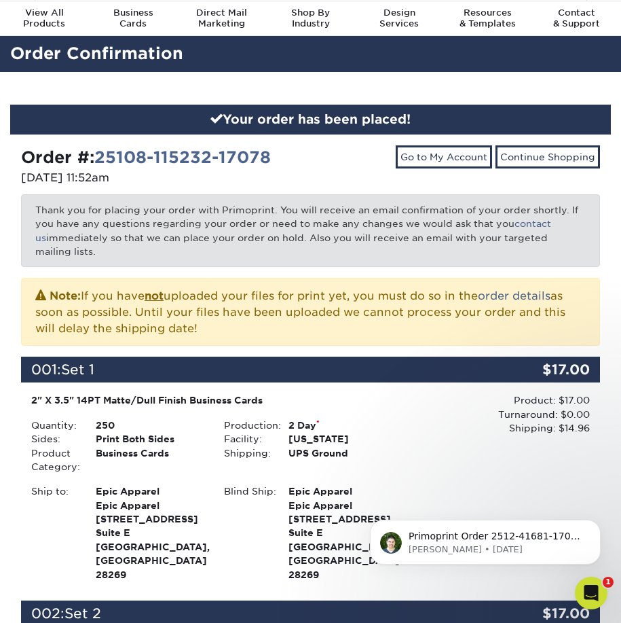
scroll to position [0, 0]
